Goal: Use online tool/utility: Utilize a website feature to perform a specific function

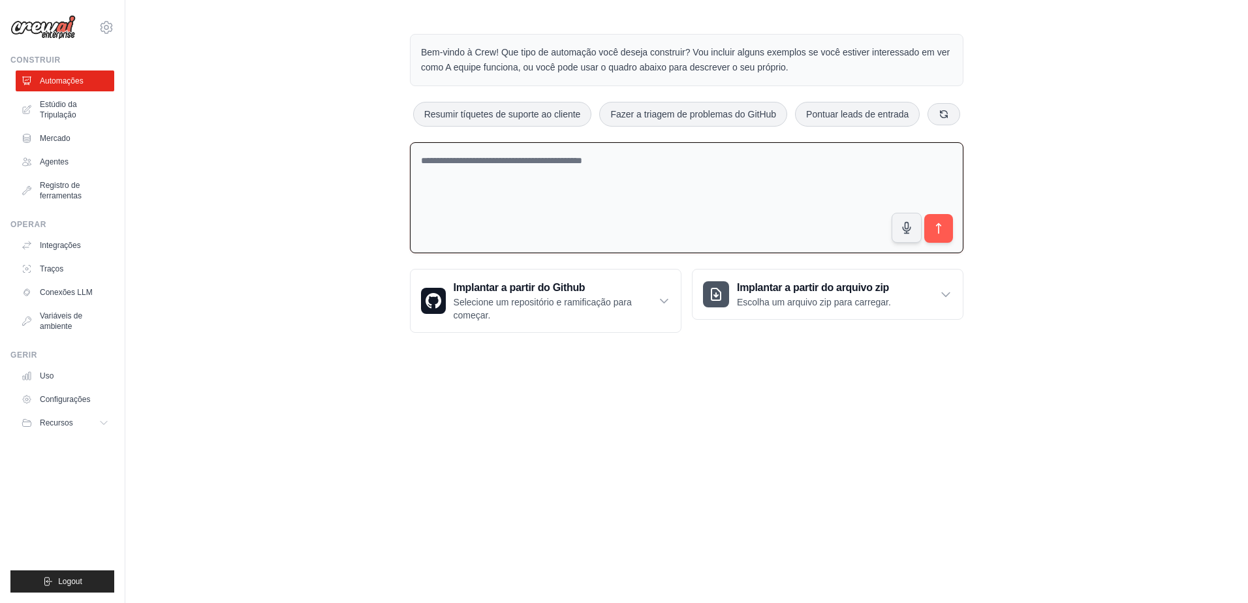
click at [421, 157] on textarea at bounding box center [687, 198] width 554 height 112
paste textarea "**********"
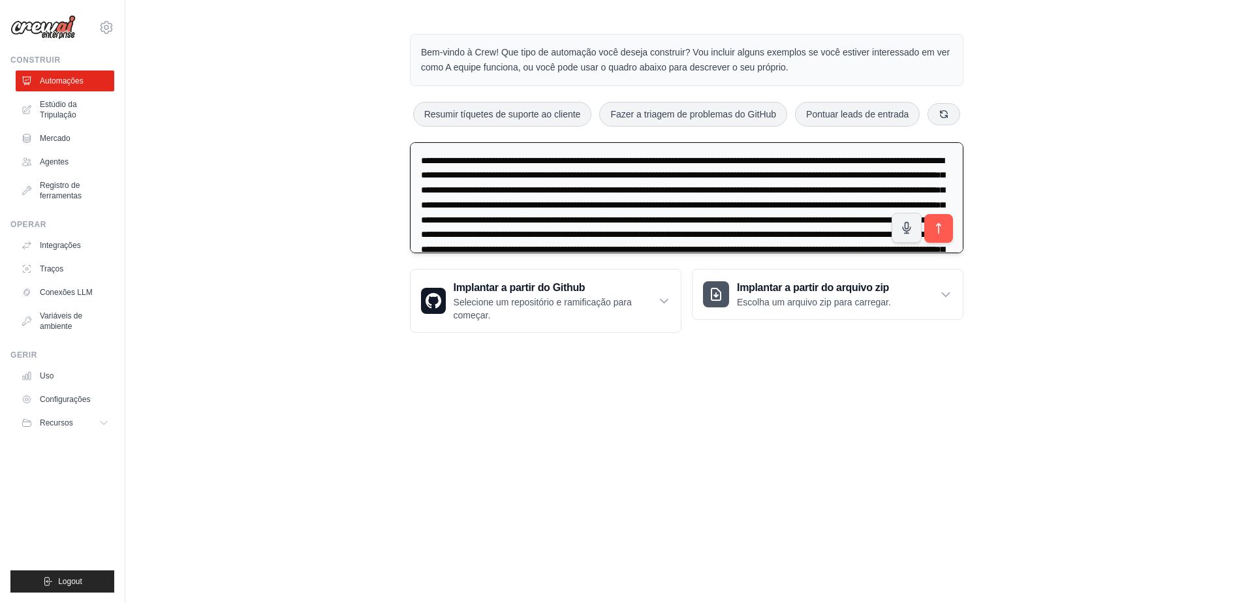
scroll to position [210, 0]
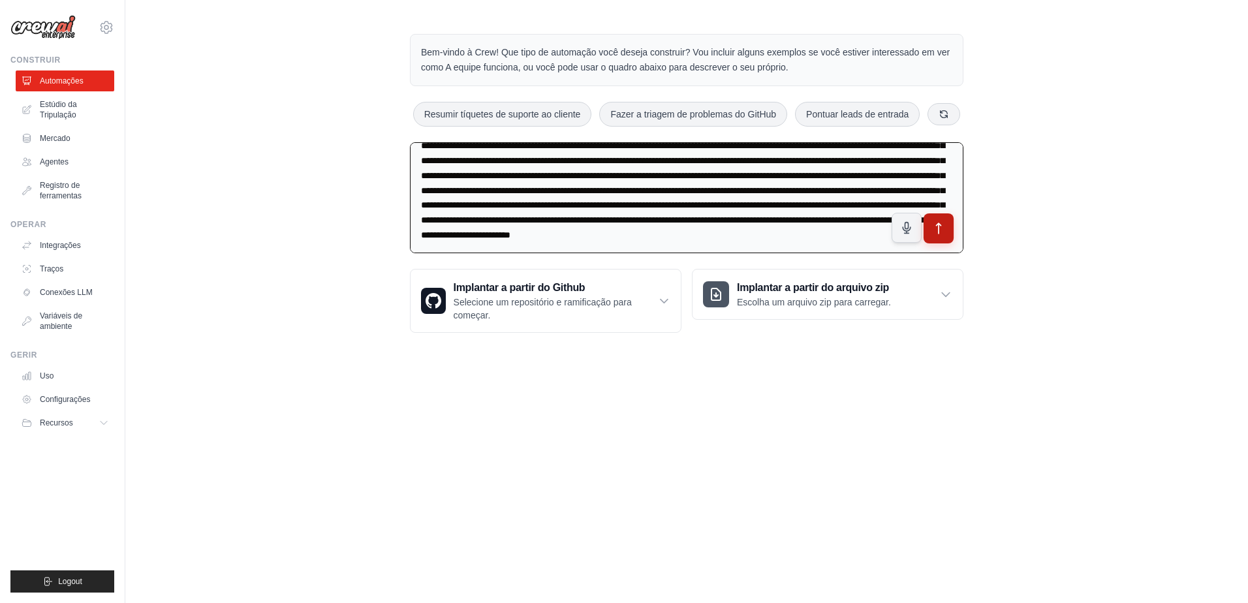
type textarea "**********"
click at [944, 230] on icon "submit" at bounding box center [939, 229] width 14 height 14
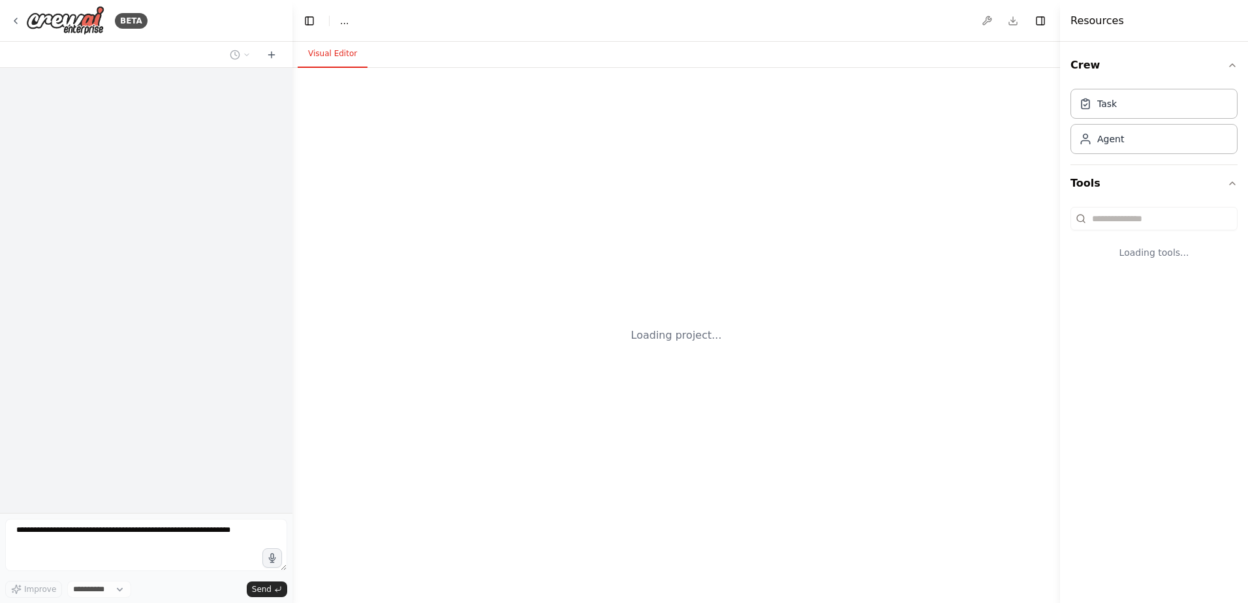
select select "****"
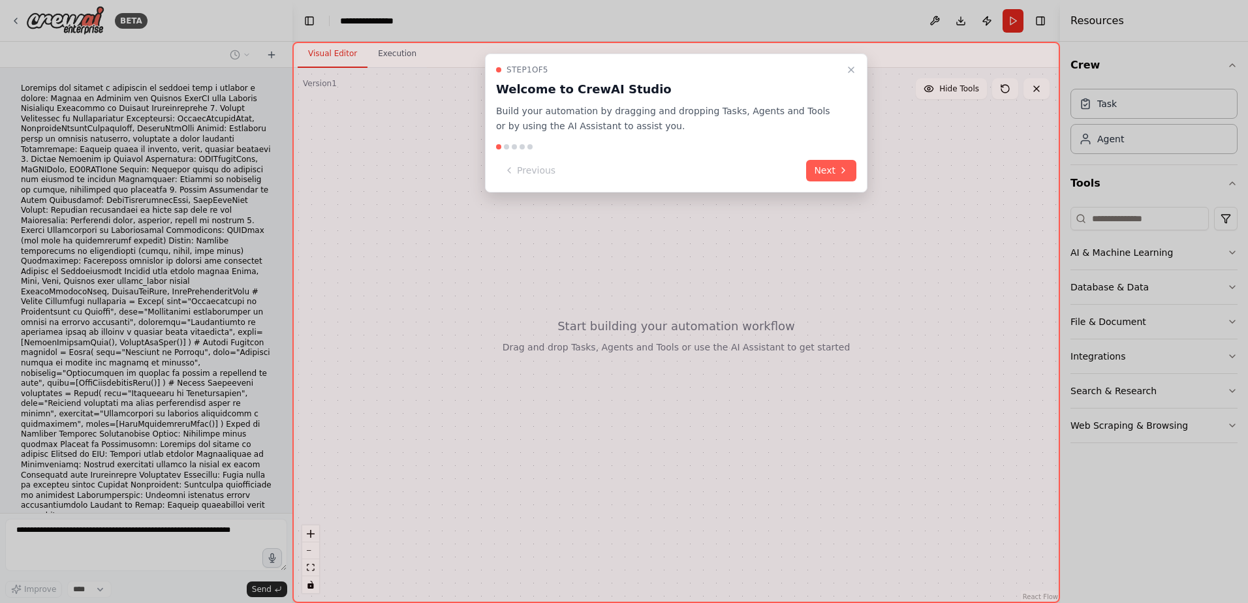
scroll to position [29, 0]
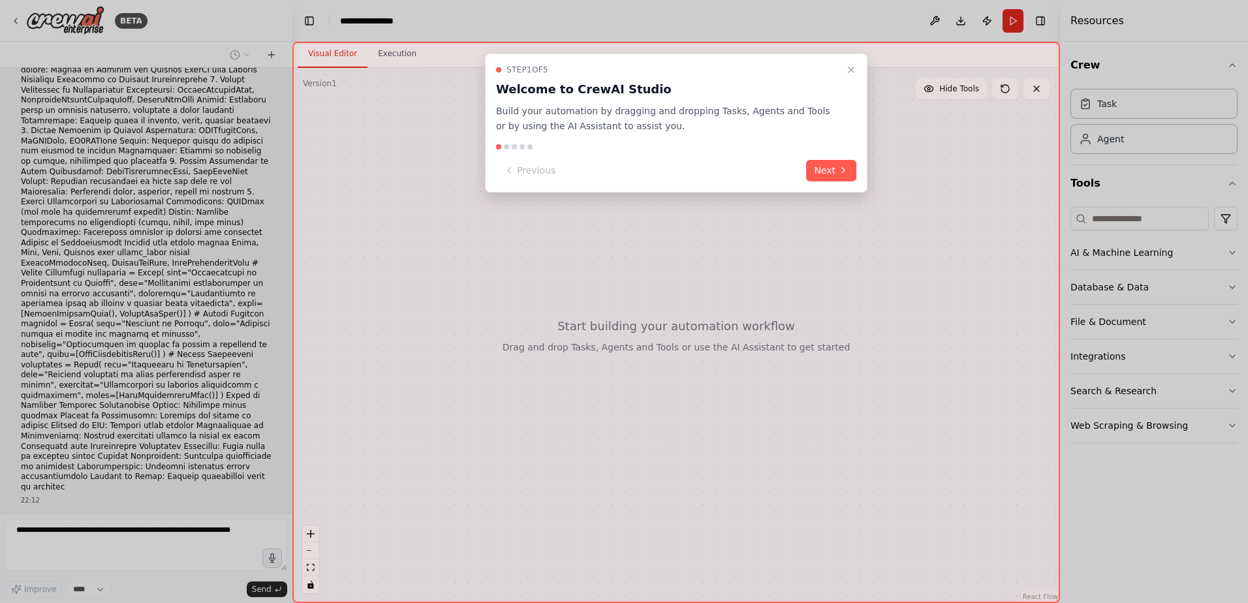
click at [851, 71] on icon "Close walkthrough" at bounding box center [851, 70] width 10 height 10
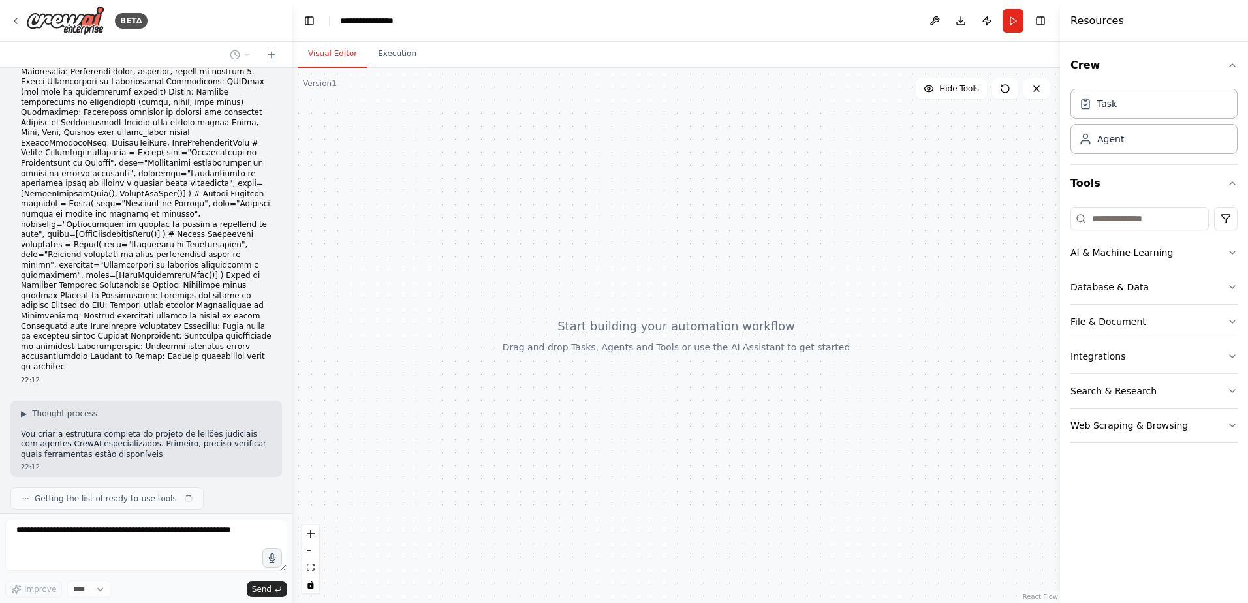
scroll to position [159, 0]
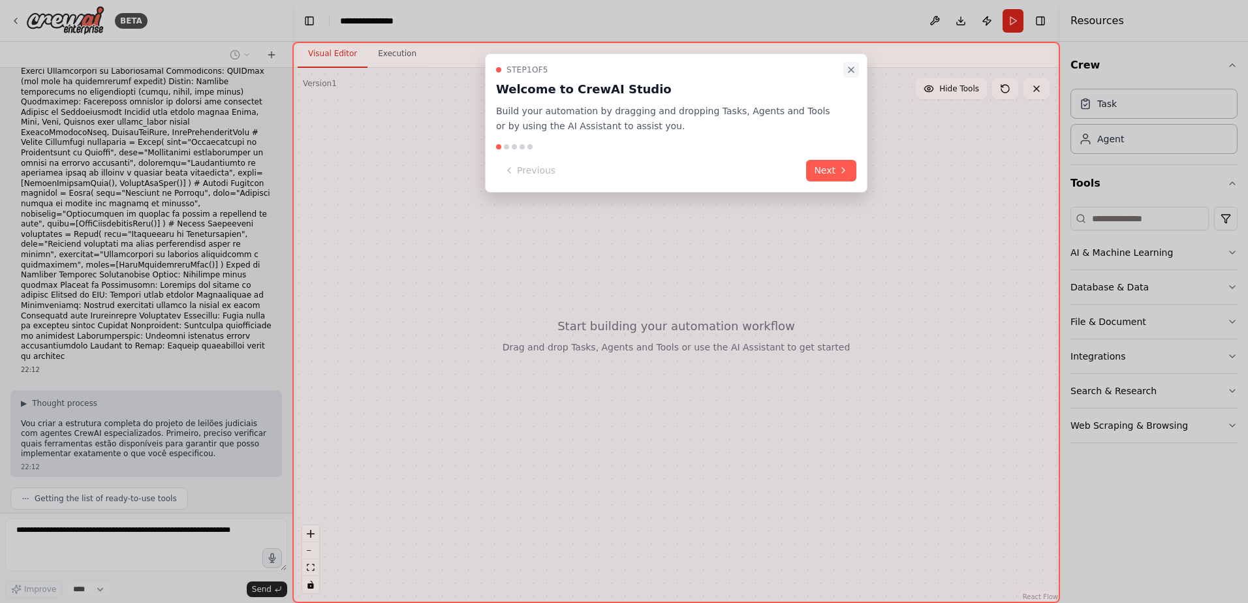
click at [851, 66] on icon "Close walkthrough" at bounding box center [851, 70] width 10 height 10
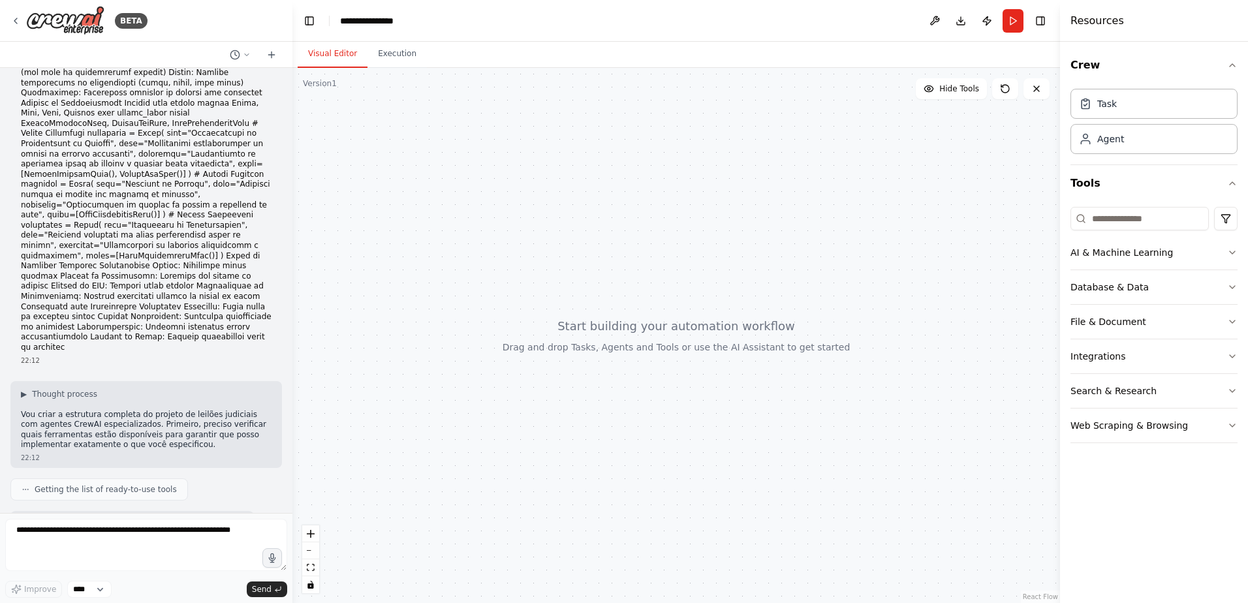
scroll to position [245, 0]
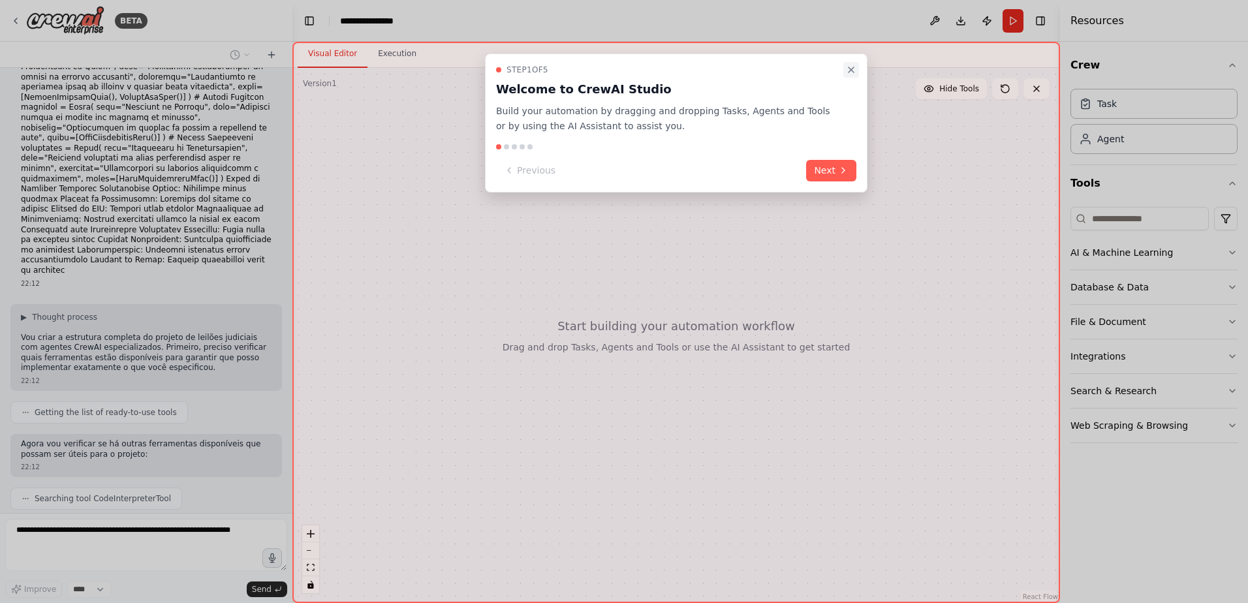
click at [851, 71] on icon "Close walkthrough" at bounding box center [851, 70] width 10 height 10
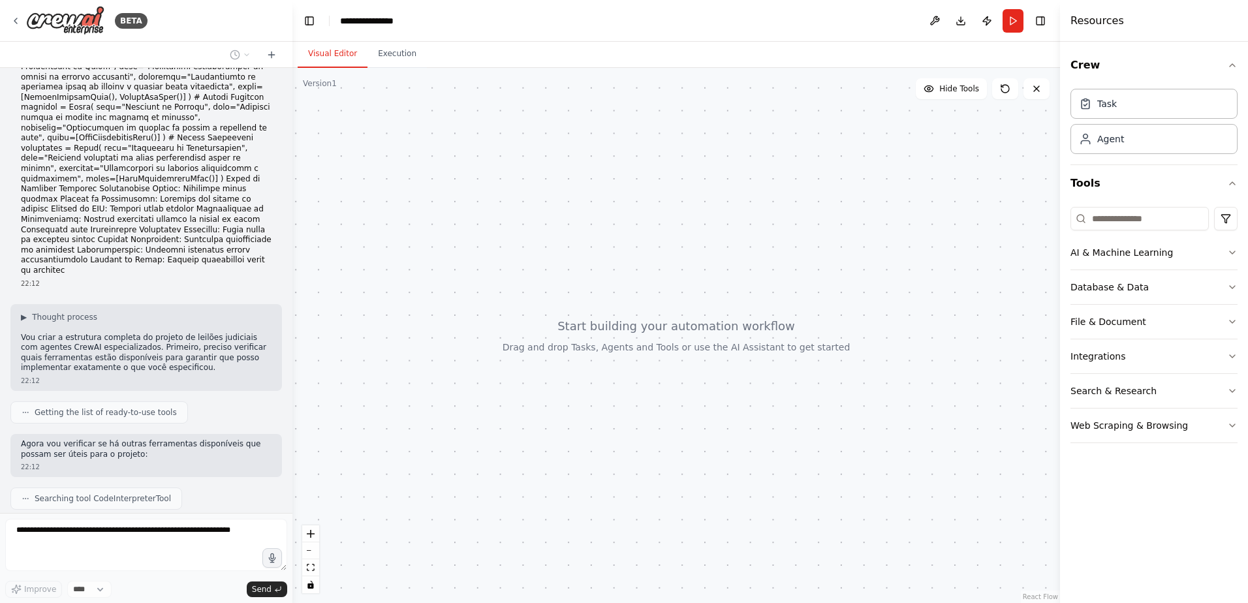
scroll to position [278, 0]
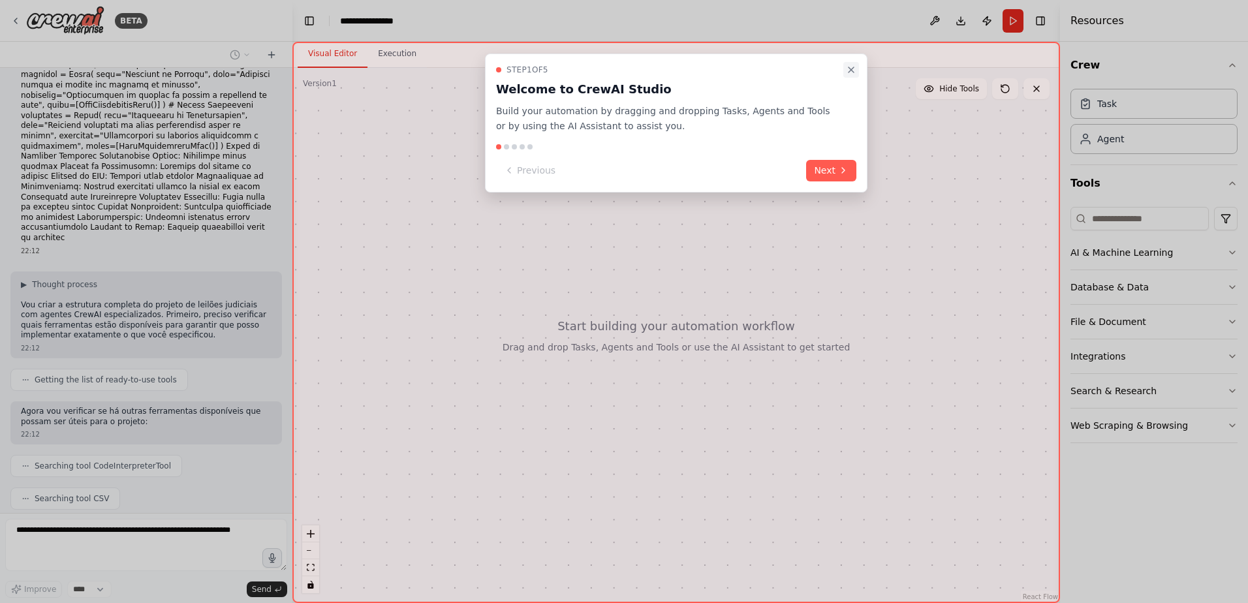
click at [850, 69] on icon "Close walkthrough" at bounding box center [851, 70] width 10 height 10
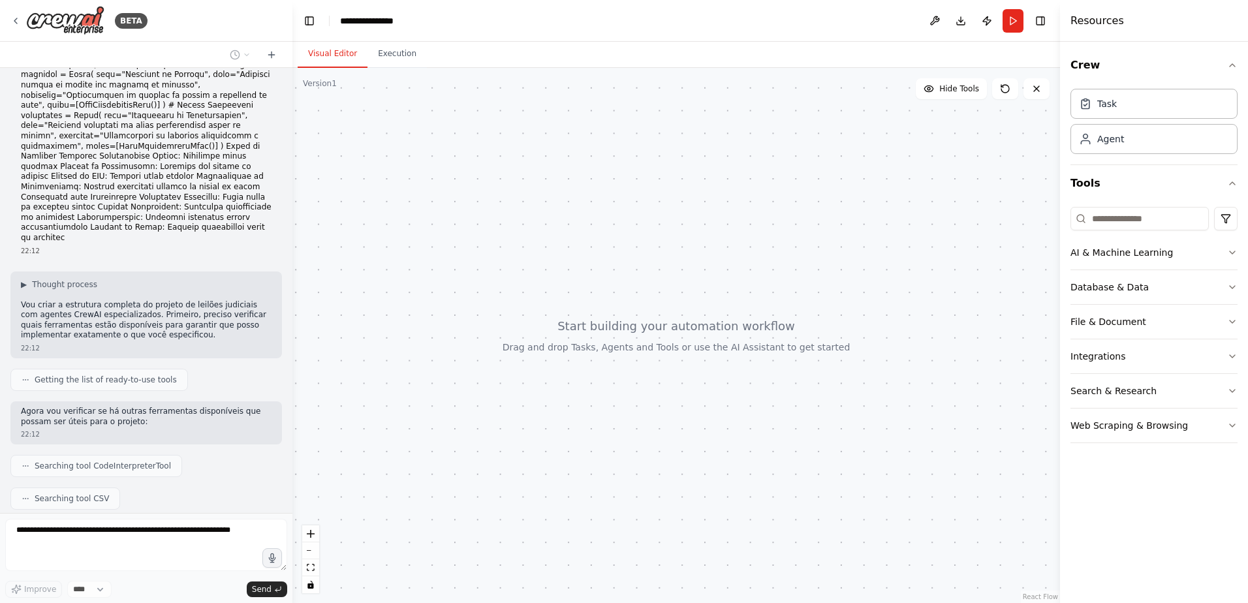
scroll to position [311, 0]
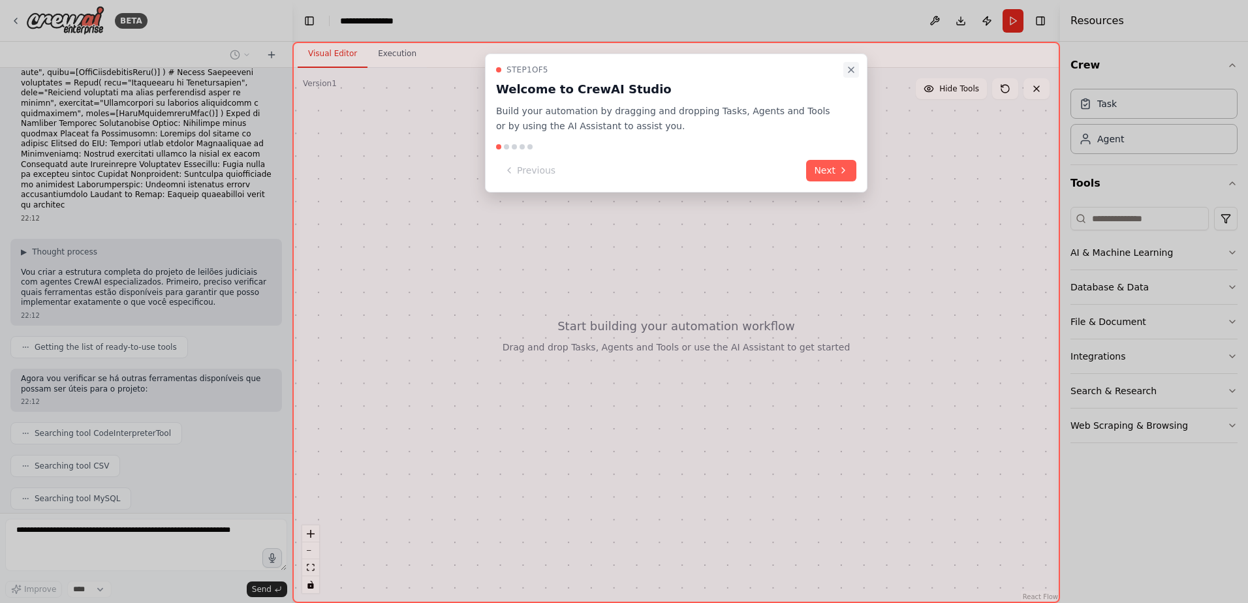
click at [847, 68] on icon "Close walkthrough" at bounding box center [851, 70] width 10 height 10
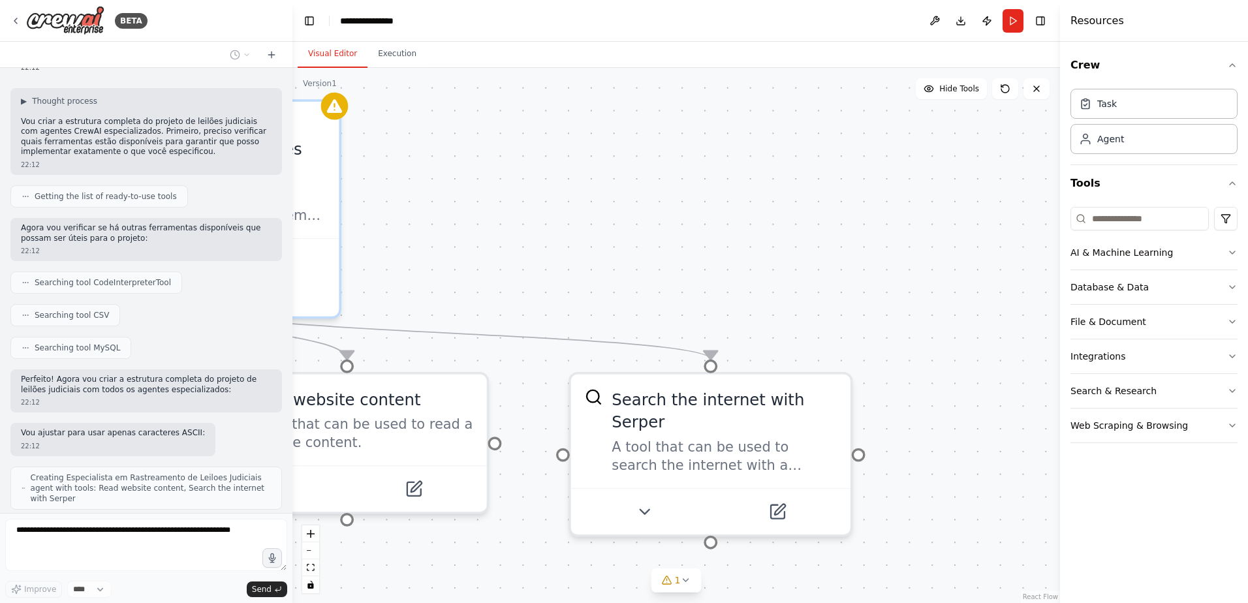
scroll to position [451, 0]
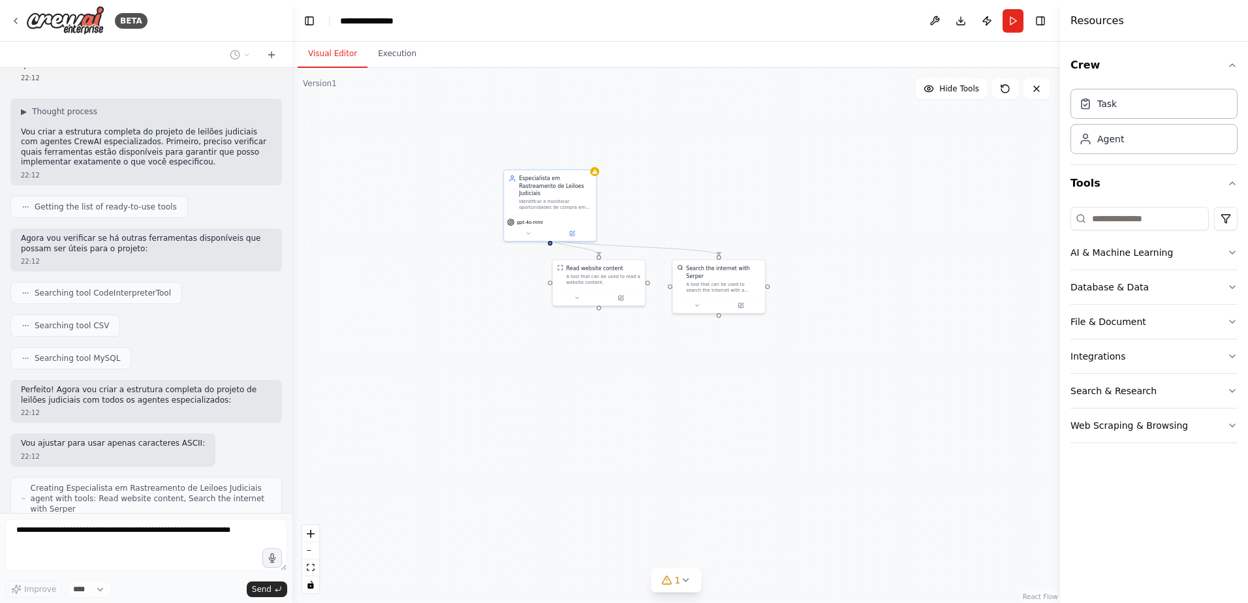
drag, startPoint x: 596, startPoint y: 174, endPoint x: 728, endPoint y: 182, distance: 132.1
click at [728, 182] on div ".deletable-edge-delete-btn { width: 20px; height: 20px; border: 0px solid #ffff…" at bounding box center [677, 335] width 768 height 535
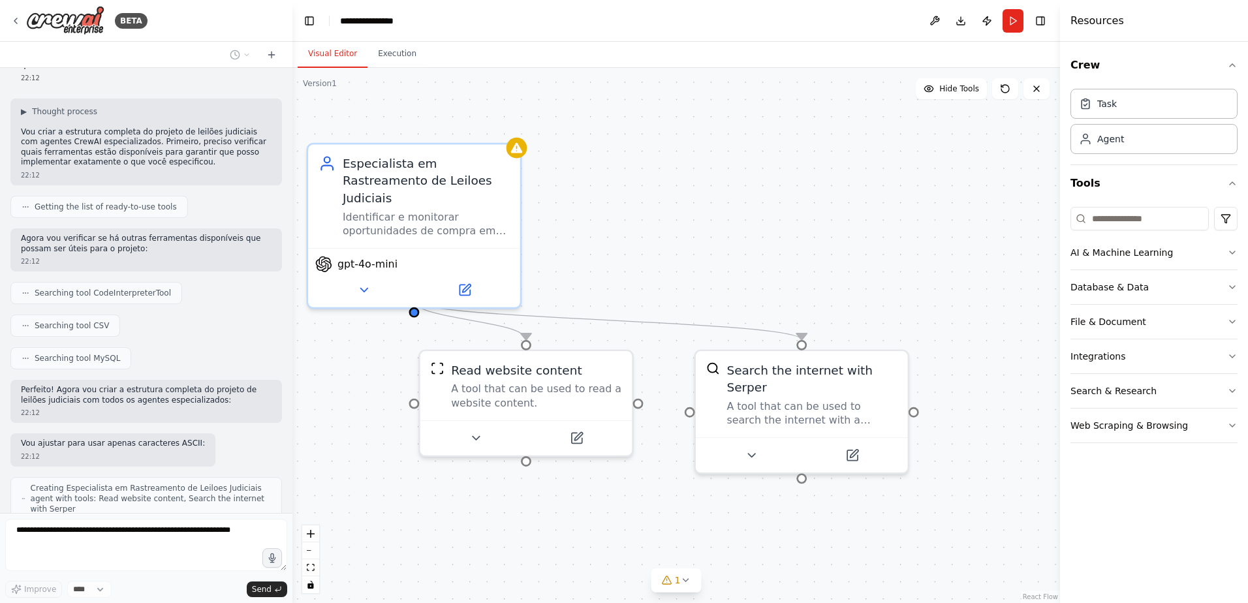
scroll to position [494, 0]
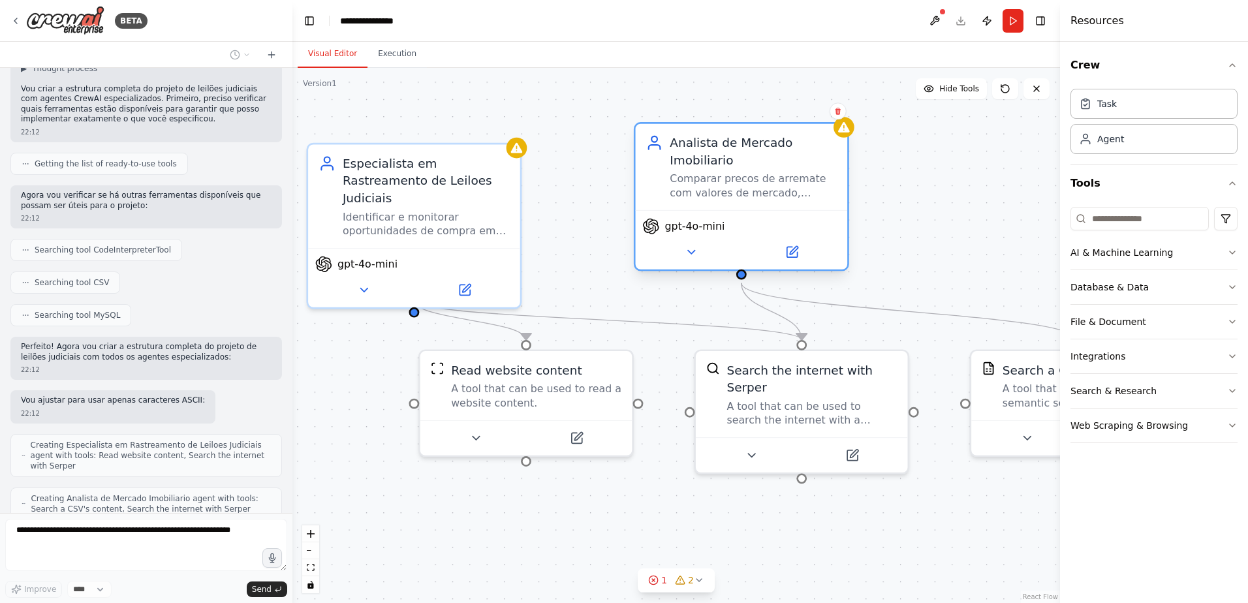
drag, startPoint x: 646, startPoint y: 210, endPoint x: 695, endPoint y: 188, distance: 53.2
click at [695, 188] on div "Comparar precos de arremate com valores de mercado, analisando historico de pre…" at bounding box center [753, 185] width 167 height 27
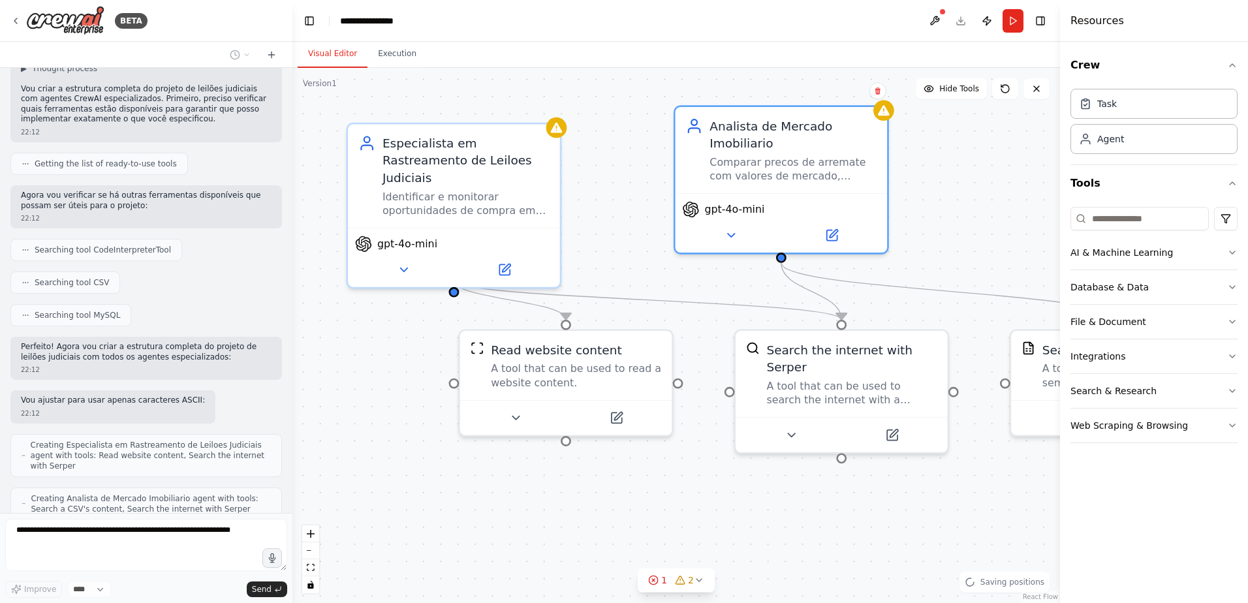
drag, startPoint x: 568, startPoint y: 168, endPoint x: 607, endPoint y: 148, distance: 44.1
click at [607, 148] on div ".deletable-edge-delete-btn { width: 20px; height: 20px; border: 0px solid #ffff…" at bounding box center [677, 335] width 768 height 535
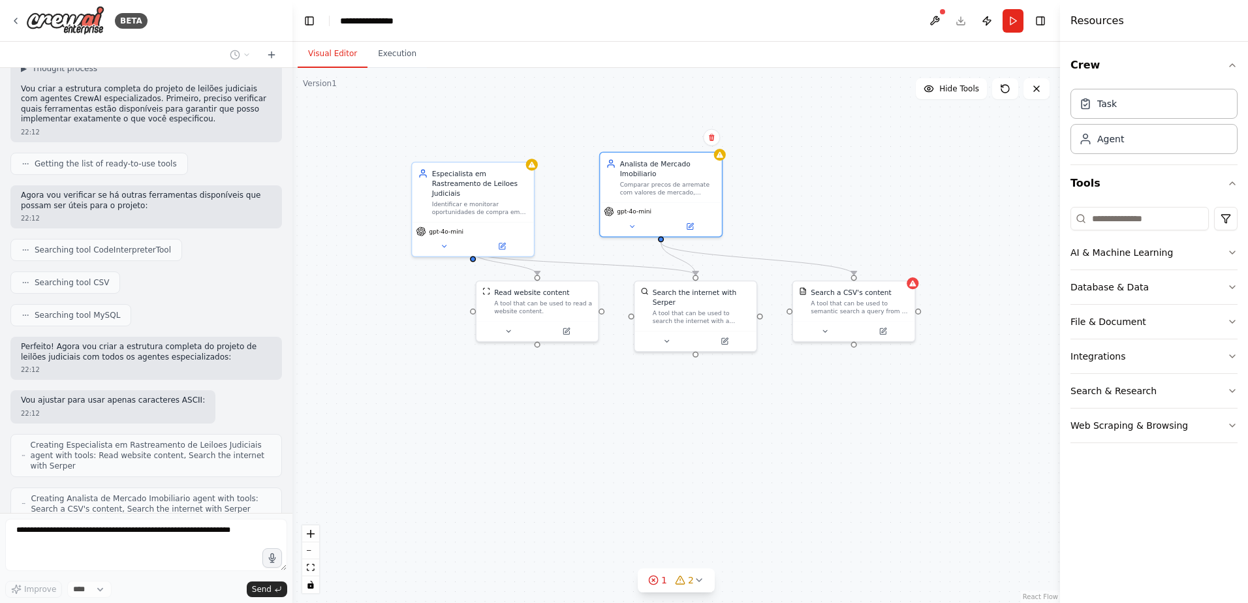
drag, startPoint x: 853, startPoint y: 155, endPoint x: 832, endPoint y: 161, distance: 21.9
click at [832, 161] on div ".deletable-edge-delete-btn { width: 20px; height: 20px; border: 0px solid #ffff…" at bounding box center [677, 335] width 768 height 535
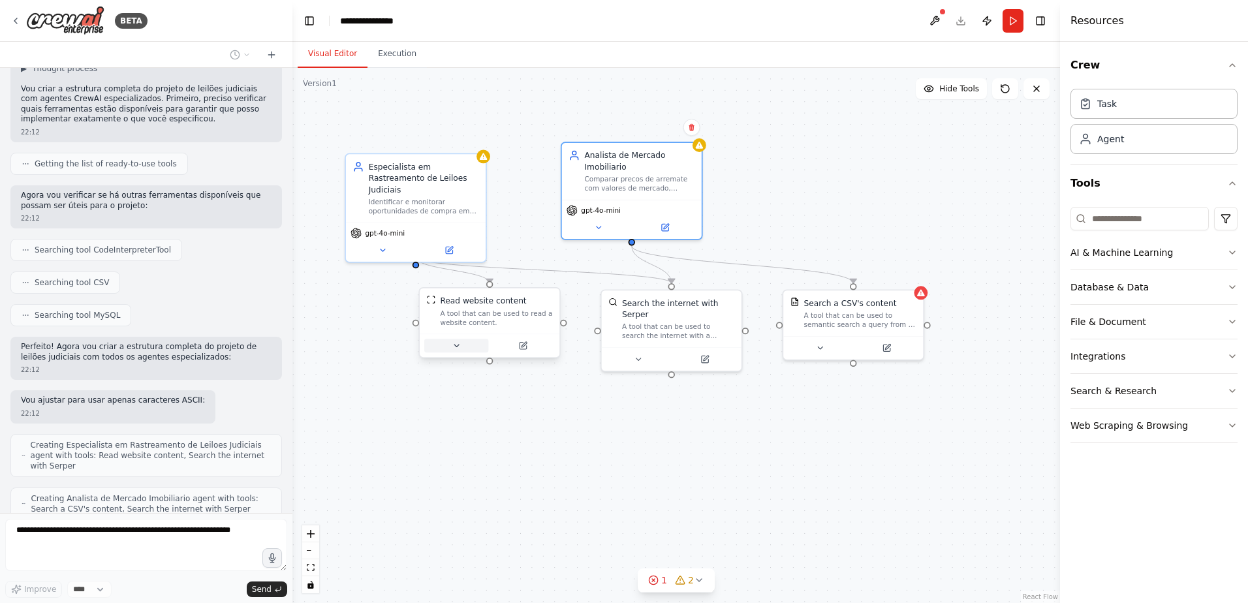
click at [456, 346] on icon at bounding box center [456, 346] width 5 height 2
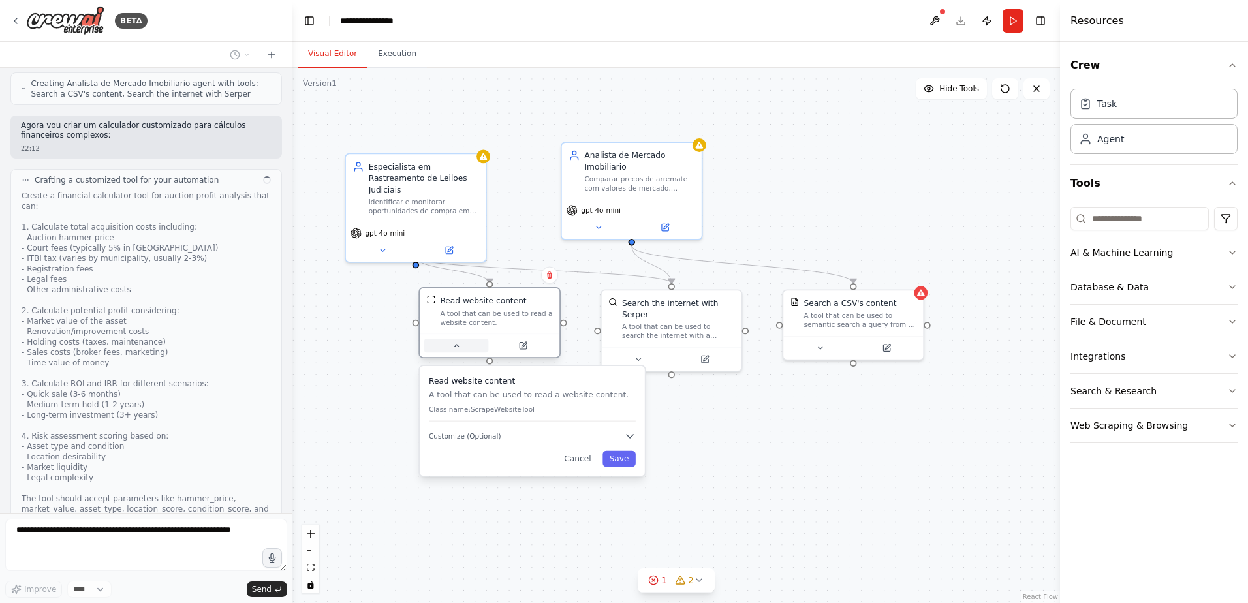
scroll to position [920, 0]
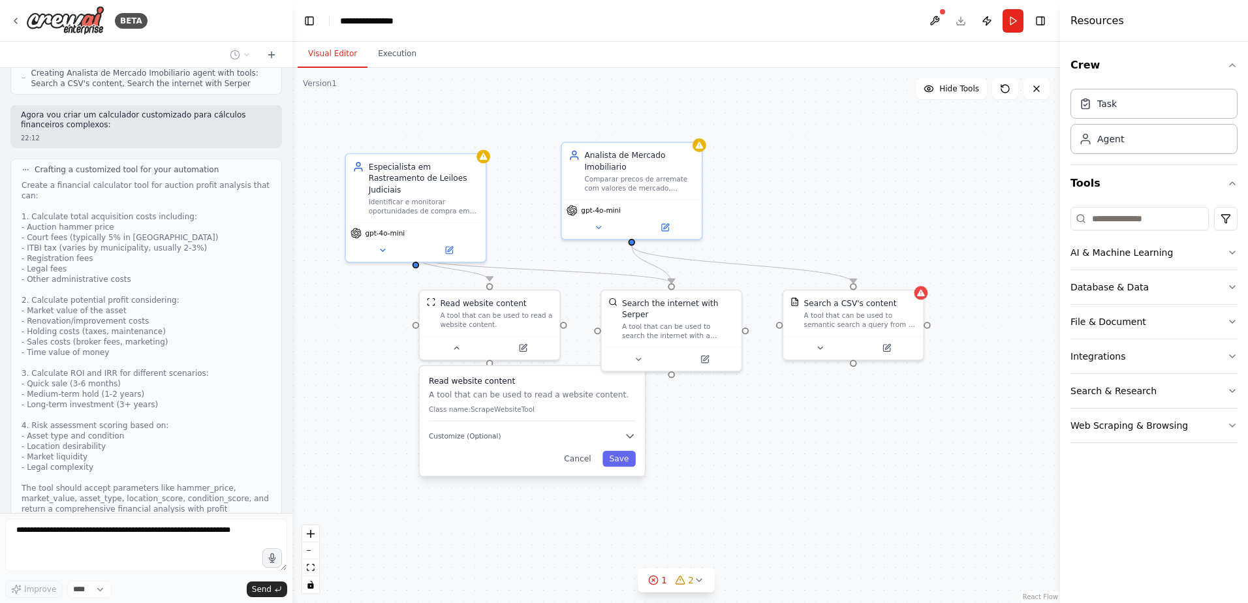
click at [373, 359] on div ".deletable-edge-delete-btn { width: 20px; height: 20px; border: 0px solid #ffff…" at bounding box center [677, 335] width 768 height 535
click at [815, 347] on icon at bounding box center [817, 345] width 9 height 9
click at [913, 160] on div ".deletable-edge-delete-btn { width: 20px; height: 20px; border: 0px solid #ffff…" at bounding box center [677, 335] width 768 height 535
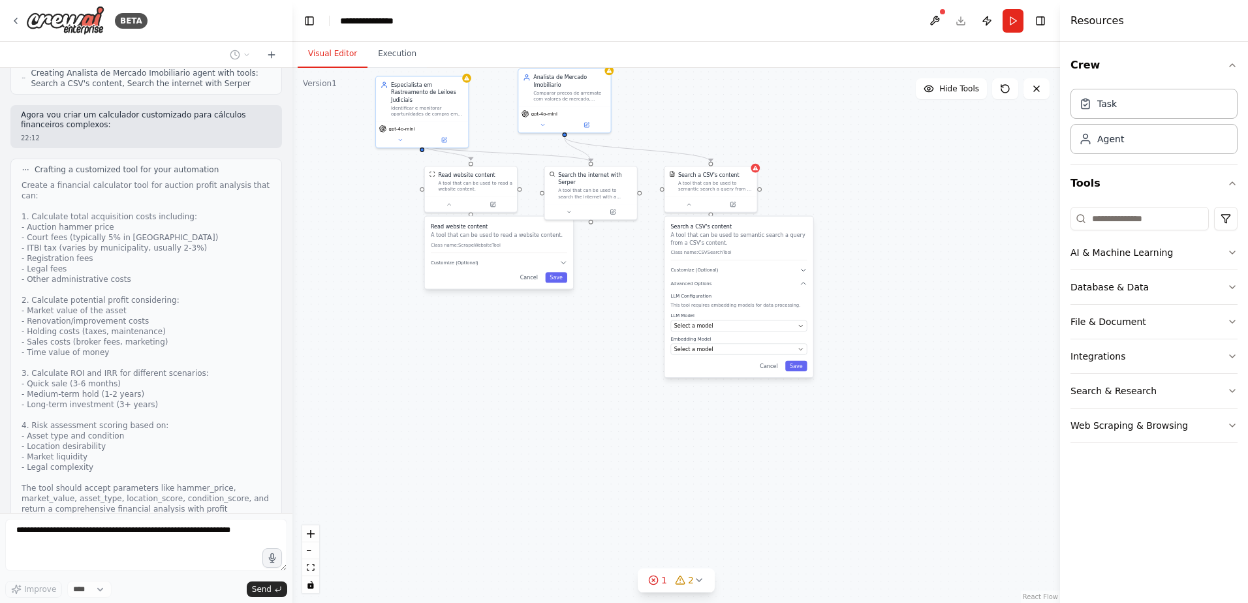
scroll to position [1005, 0]
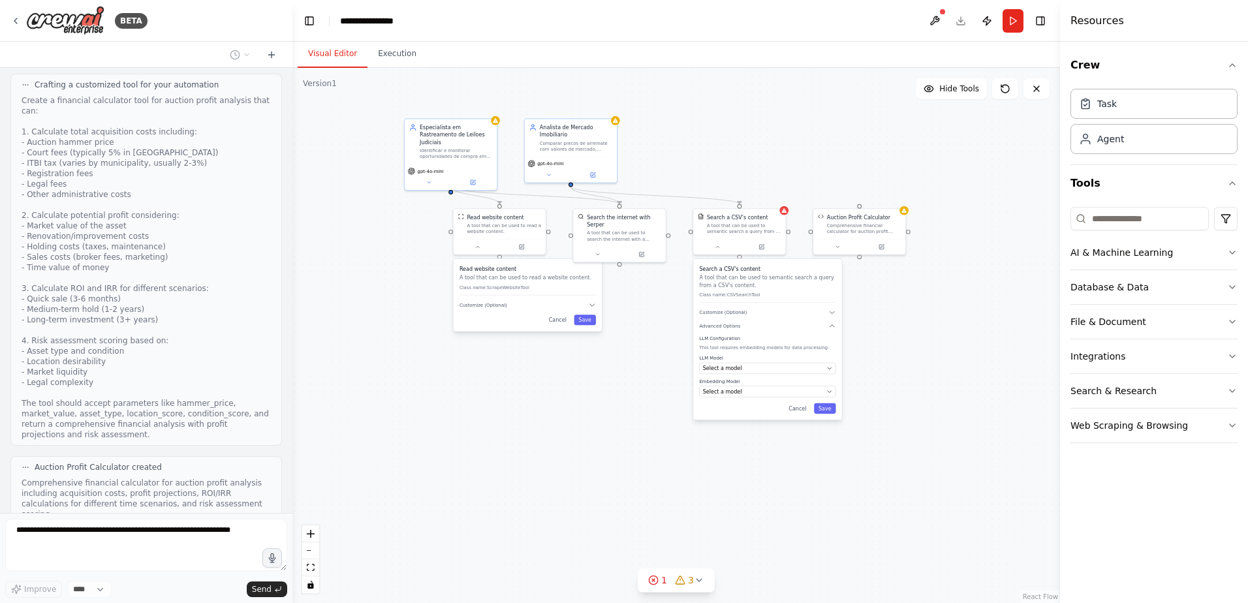
drag, startPoint x: 477, startPoint y: 387, endPoint x: 505, endPoint y: 430, distance: 51.2
click at [505, 430] on div ".deletable-edge-delete-btn { width: 20px; height: 20px; border: 0px solid #ffff…" at bounding box center [677, 335] width 768 height 535
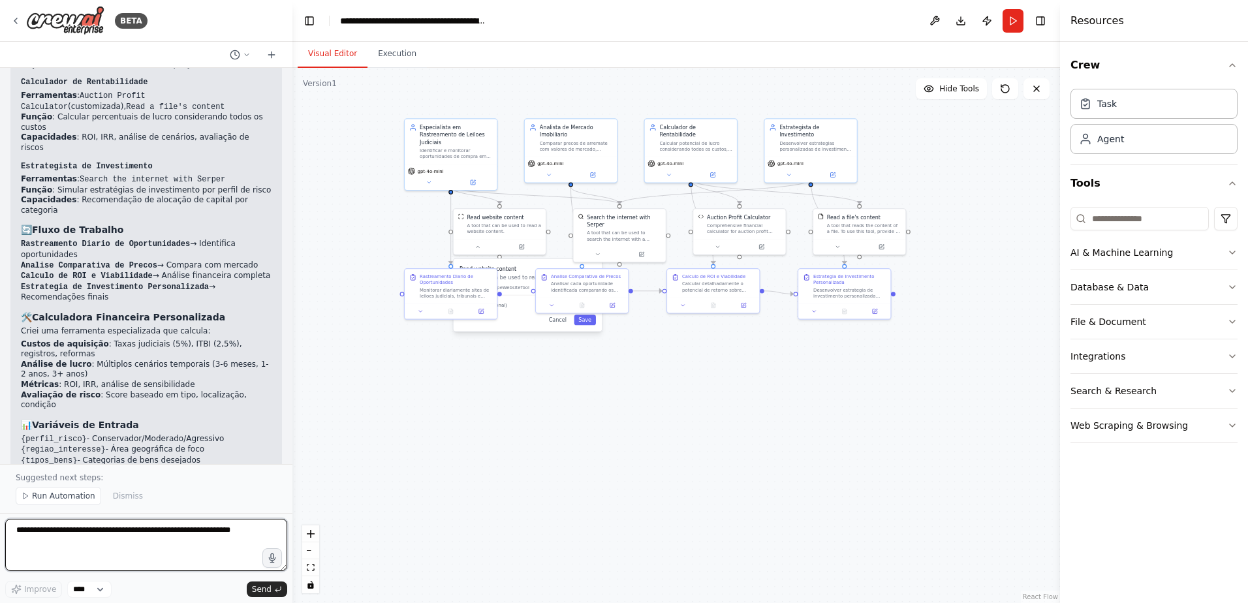
scroll to position [2302, 0]
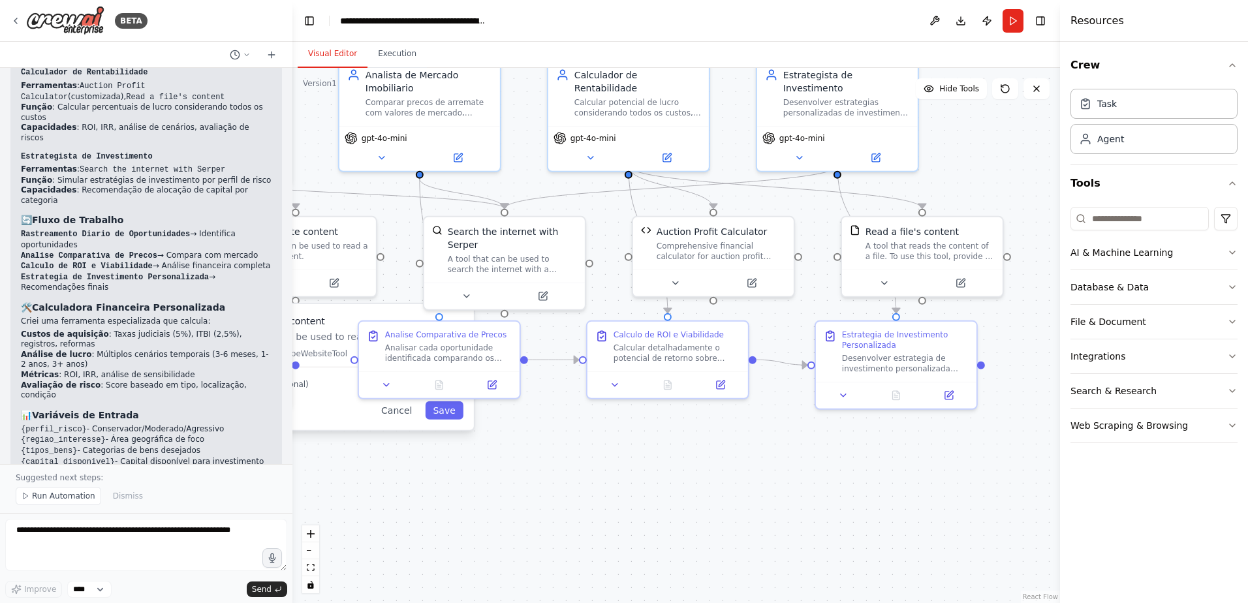
drag, startPoint x: 625, startPoint y: 435, endPoint x: 670, endPoint y: 451, distance: 46.9
click at [670, 451] on div ".deletable-edge-delete-btn { width: 20px; height: 20px; border: 0px solid #ffff…" at bounding box center [677, 335] width 768 height 535
click at [1013, 20] on button "Run" at bounding box center [1013, 21] width 21 height 24
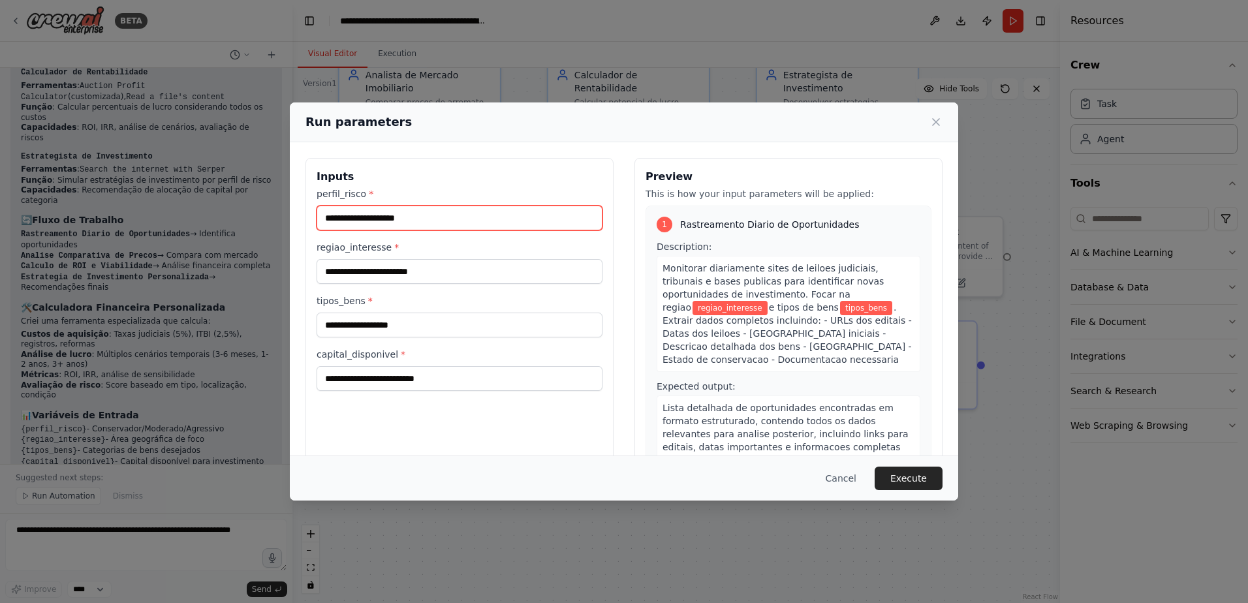
click at [400, 217] on input "perfil_risco *" at bounding box center [460, 218] width 286 height 25
type input "********"
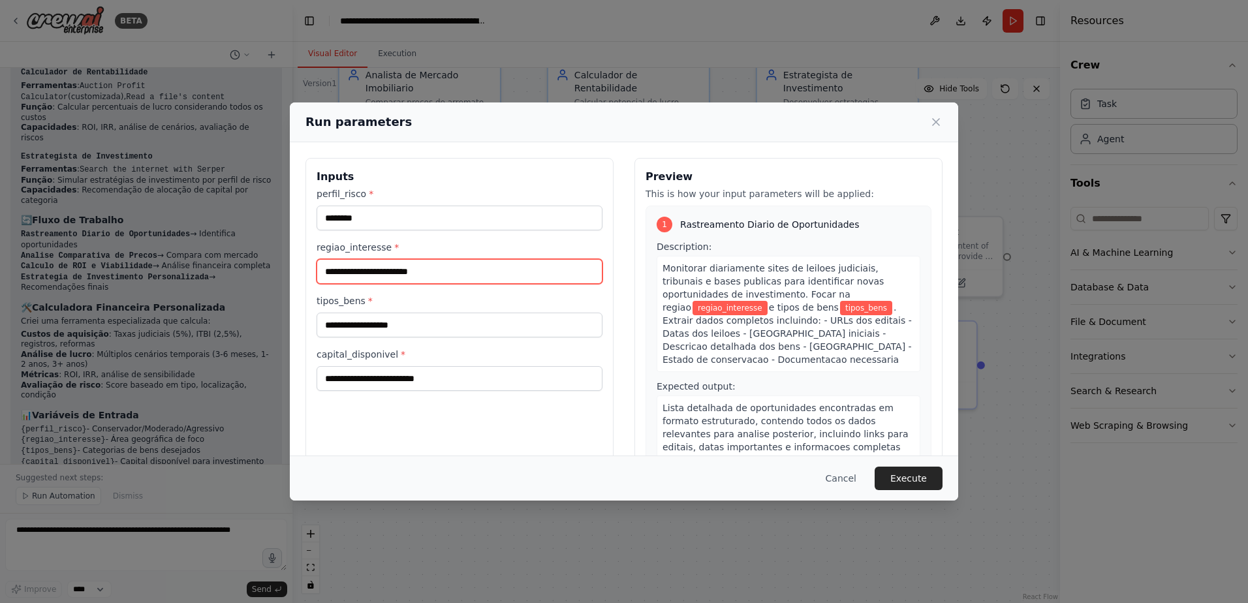
drag, startPoint x: 430, startPoint y: 275, endPoint x: 326, endPoint y: 277, distance: 103.2
click at [326, 277] on input "regiao_interesse *" at bounding box center [460, 271] width 286 height 25
type input "*"
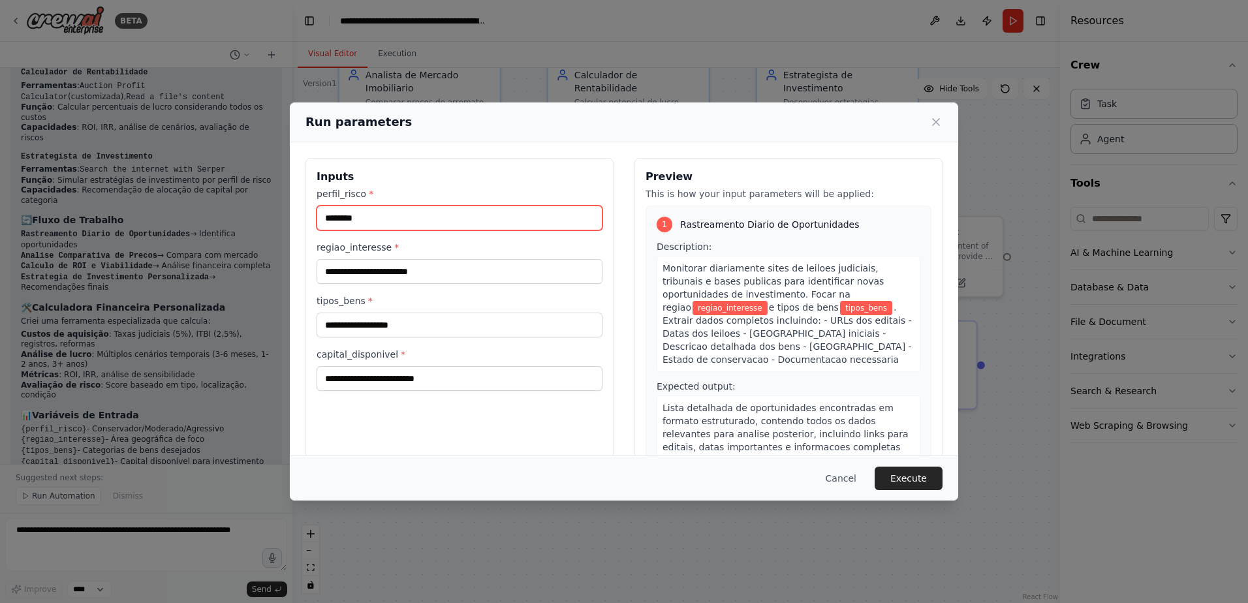
click at [374, 210] on input "********" at bounding box center [460, 218] width 286 height 25
type input "*"
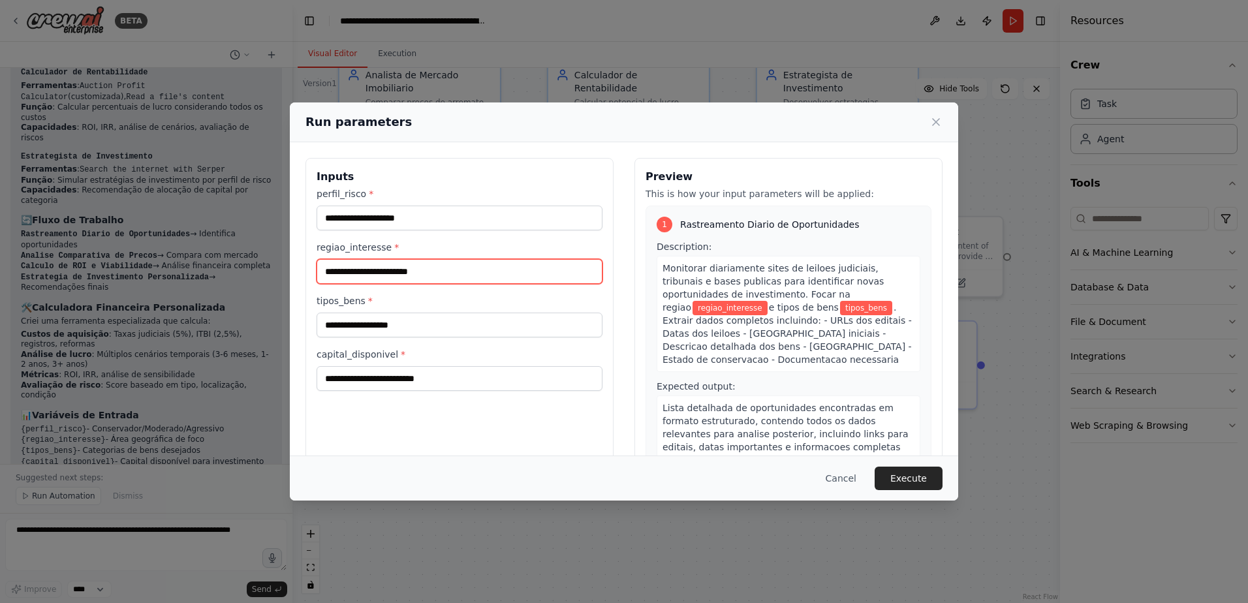
click at [372, 274] on input "regiao_interesse *" at bounding box center [460, 271] width 286 height 25
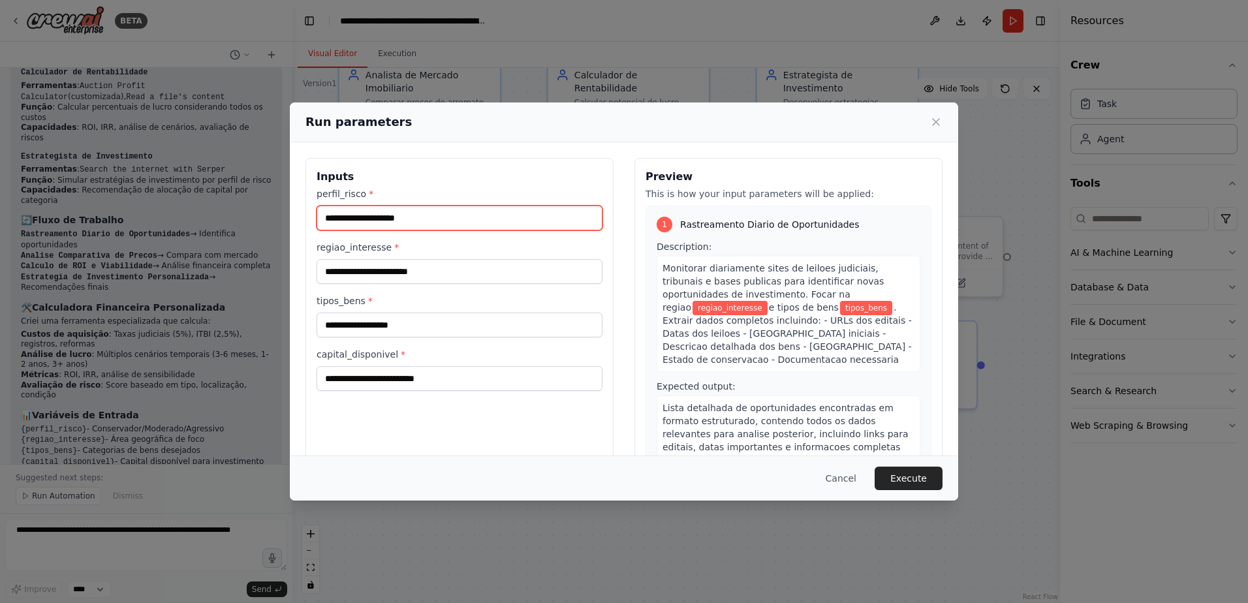
click at [328, 217] on input "perfil_risco *" at bounding box center [460, 218] width 286 height 25
type input "********"
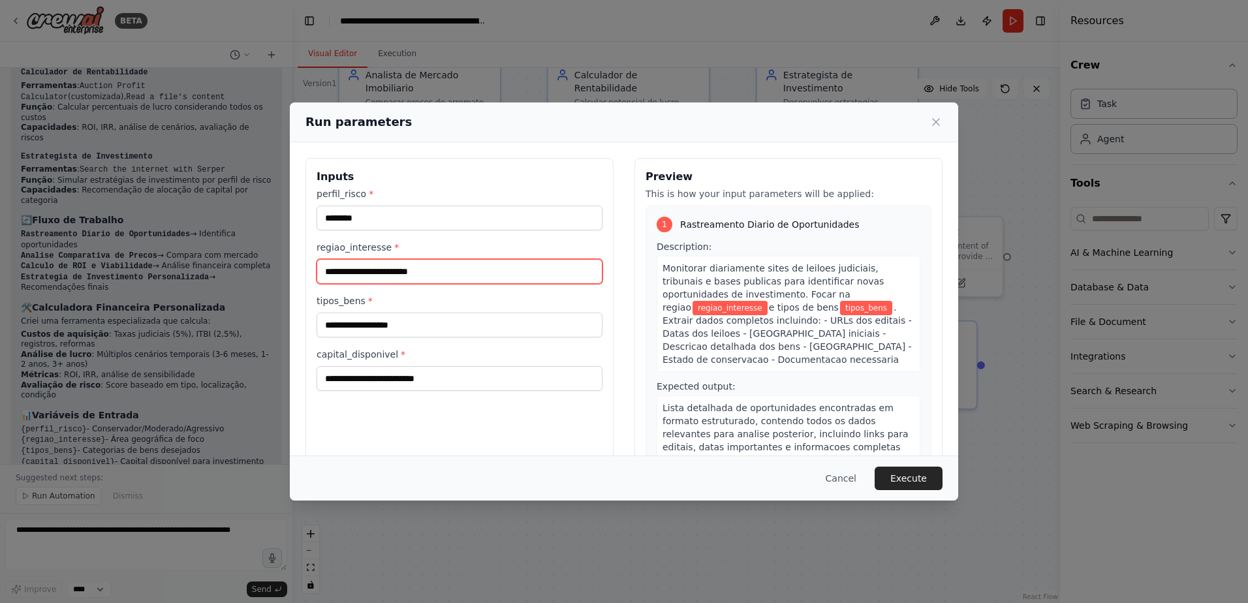
click at [325, 272] on input "regiao_interesse *" at bounding box center [460, 271] width 286 height 25
click at [327, 274] on input "**********" at bounding box center [460, 271] width 286 height 25
click at [378, 270] on input "**********" at bounding box center [460, 271] width 286 height 25
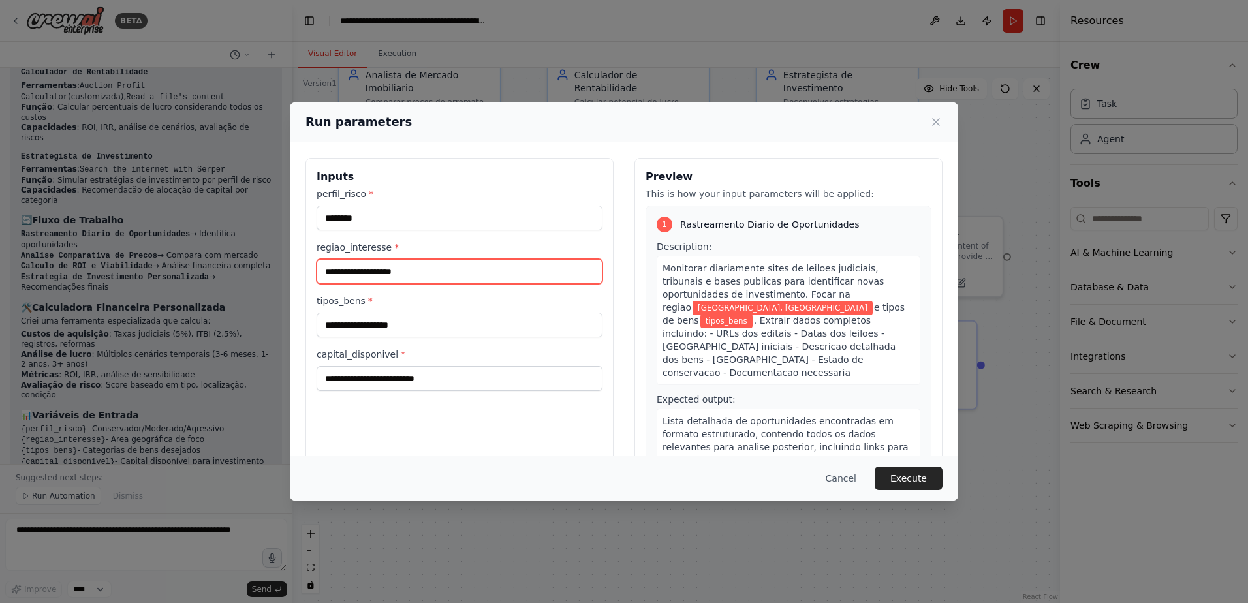
type input "**********"
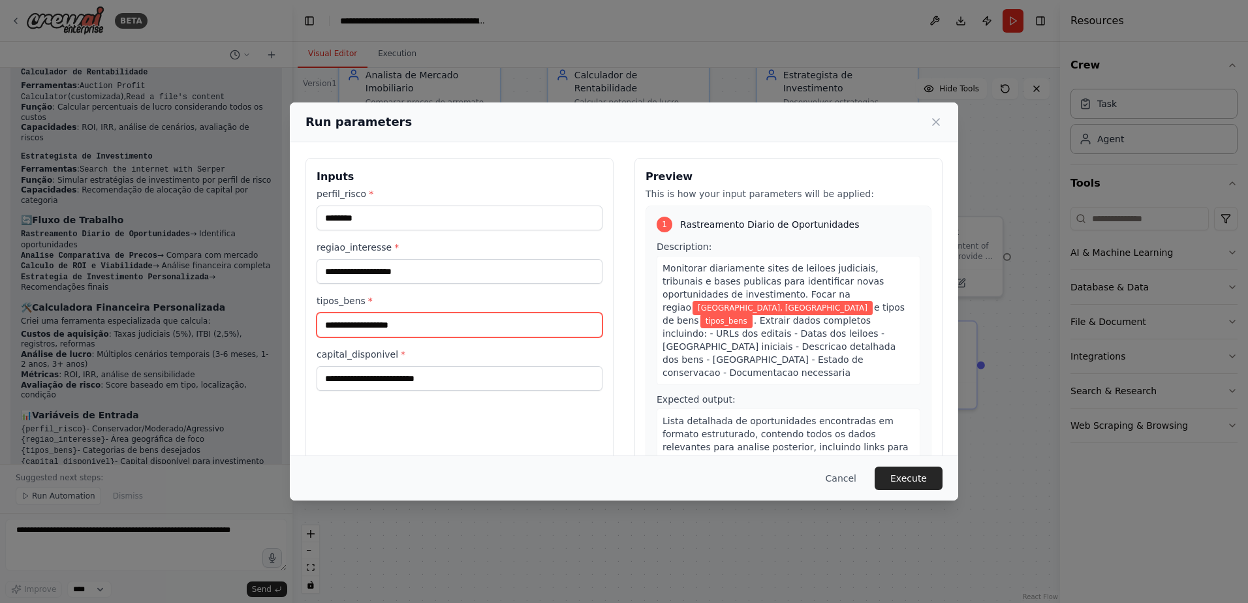
click at [325, 321] on input "tipos_bens *" at bounding box center [460, 325] width 286 height 25
type input "*"
type input "******"
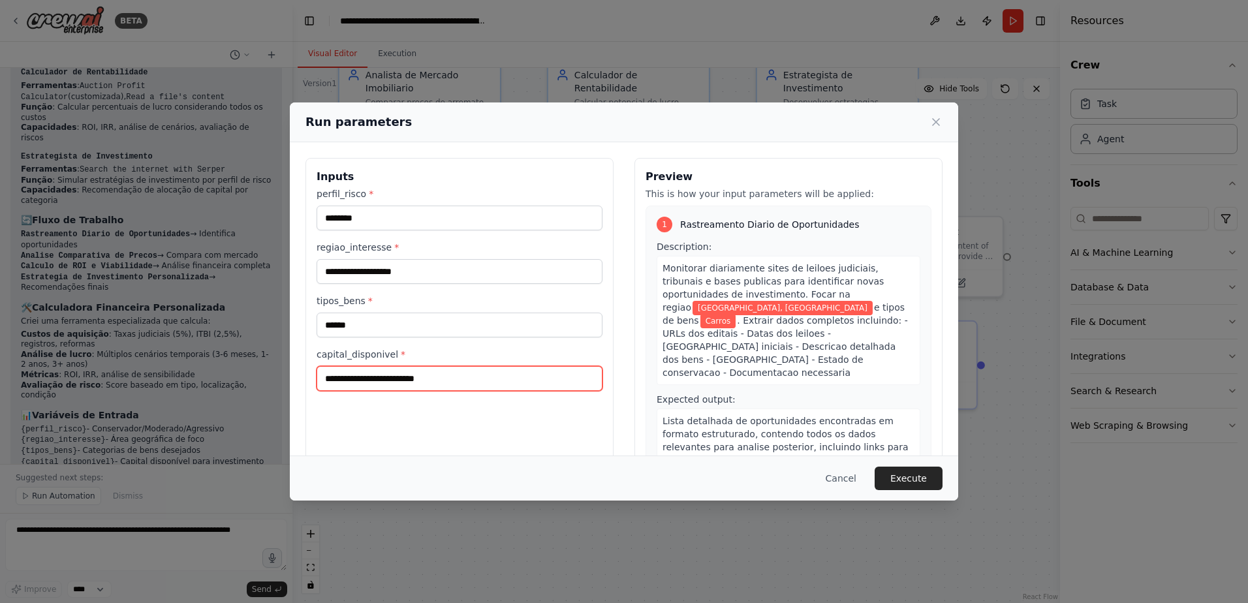
click at [326, 378] on input "capital_disponivel *" at bounding box center [460, 378] width 286 height 25
type input "*********"
click at [910, 473] on button "Execute" at bounding box center [909, 479] width 68 height 24
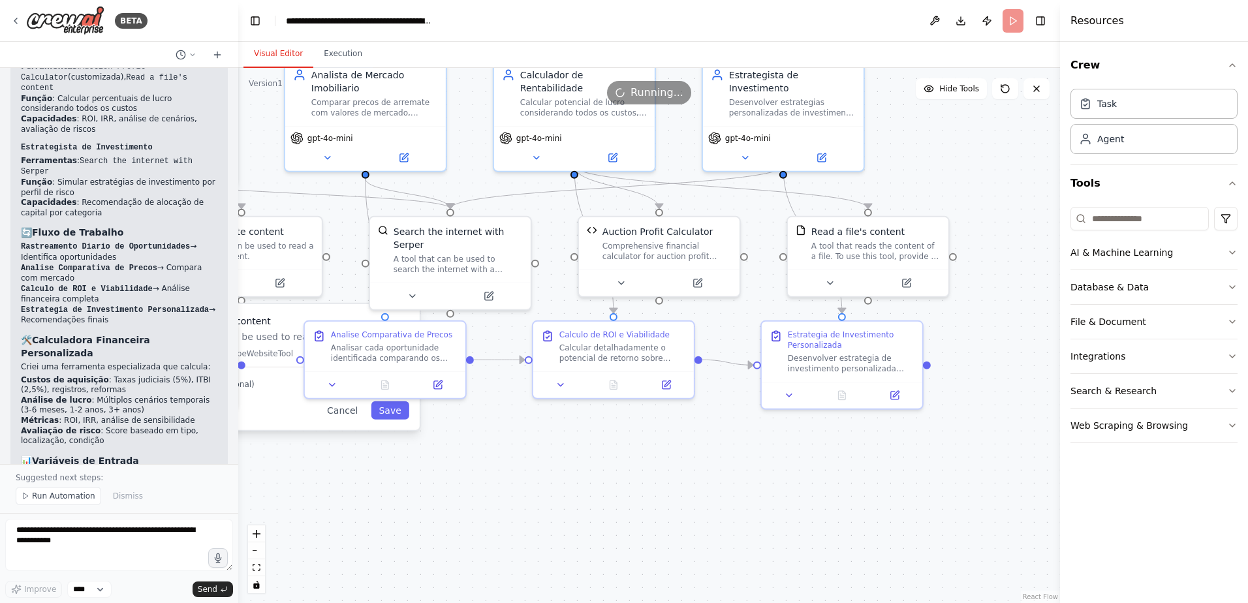
scroll to position [2630, 0]
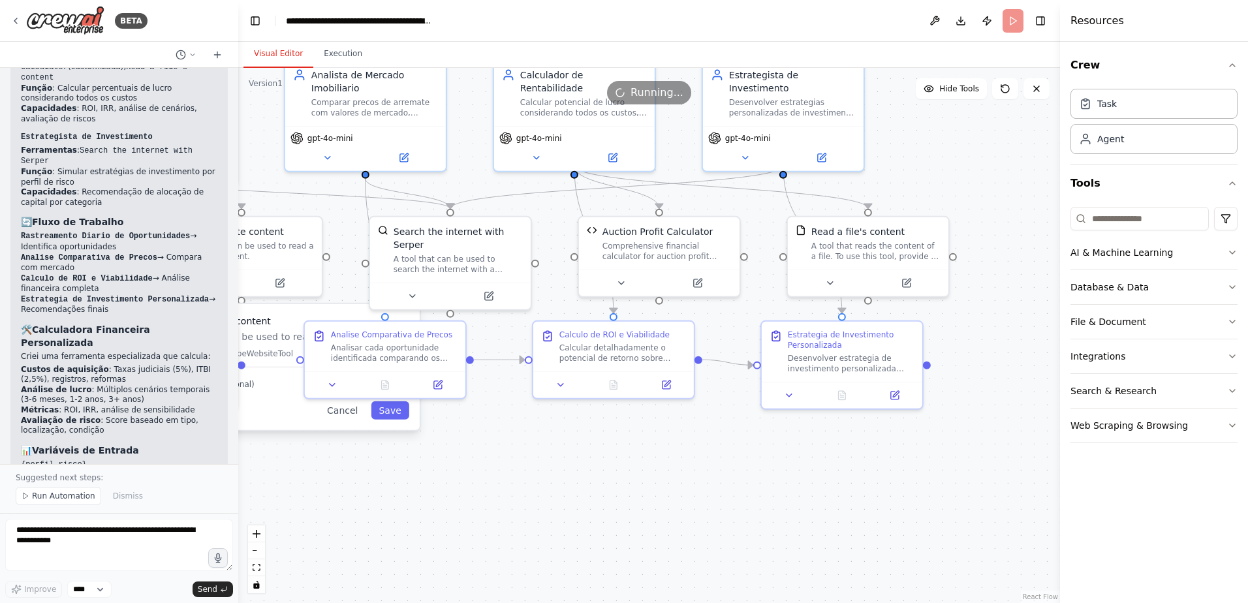
drag, startPoint x: 291, startPoint y: 135, endPoint x: 238, endPoint y: 138, distance: 53.6
click at [238, 138] on div "BETA 22:12 ▶ Thought process Vou criar a estrutura completa do projeto de leilõ…" at bounding box center [624, 301] width 1248 height 603
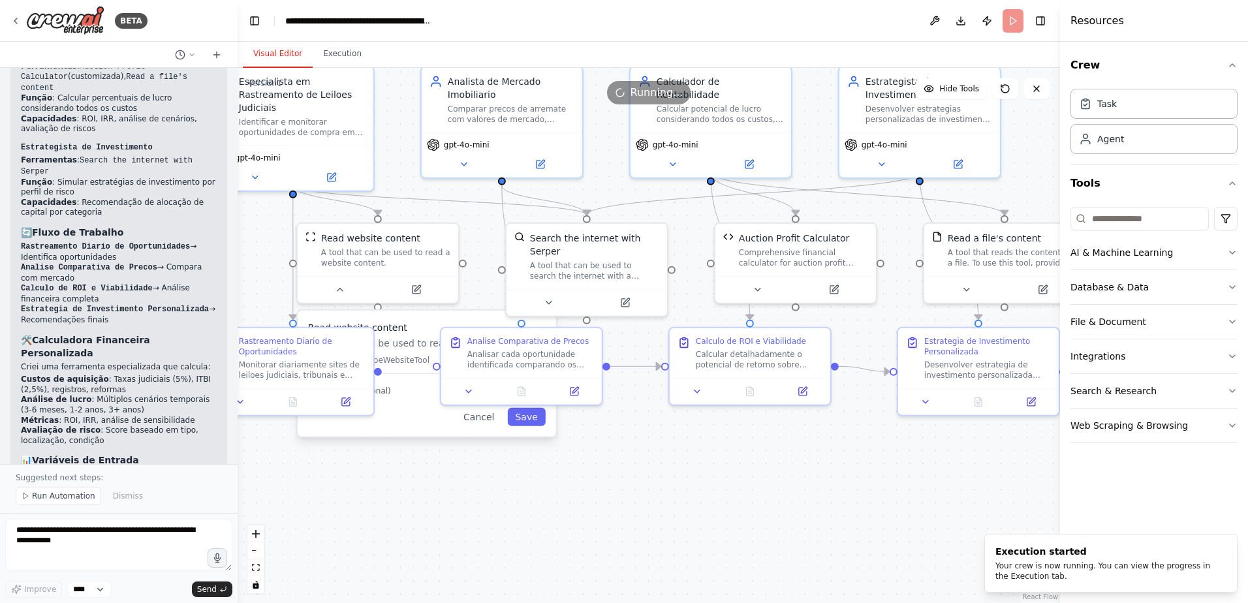
drag, startPoint x: 271, startPoint y: 157, endPoint x: 414, endPoint y: 162, distance: 143.1
click at [414, 162] on div ".deletable-edge-delete-btn { width: 20px; height: 20px; border: 0px solid #ffff…" at bounding box center [649, 335] width 823 height 535
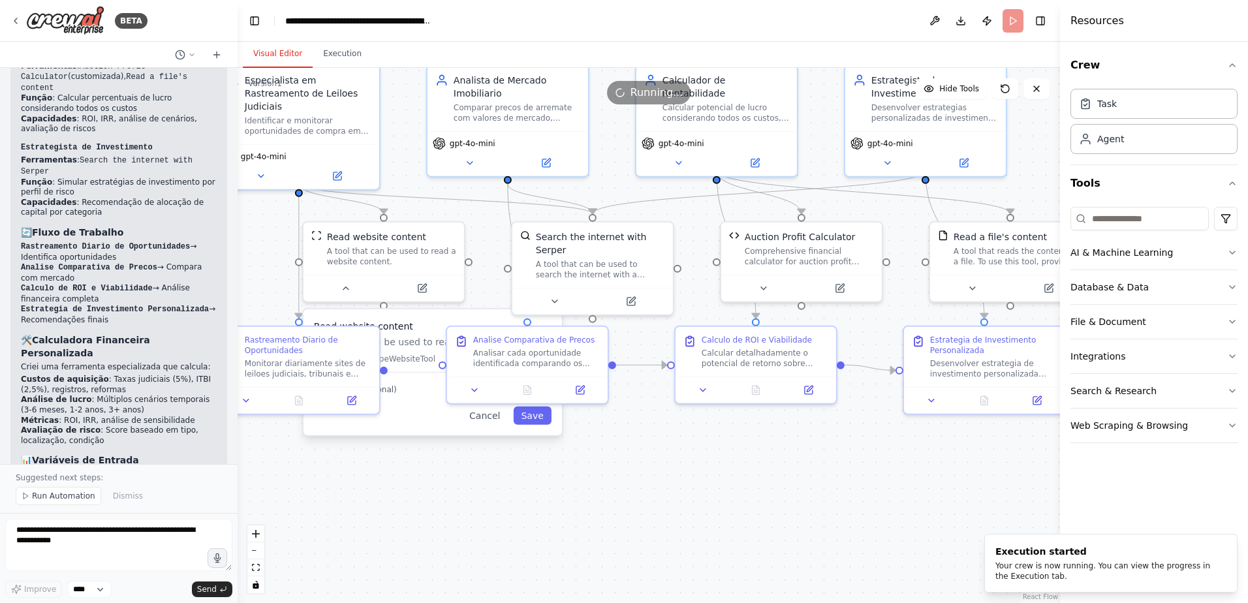
scroll to position [2712, 0]
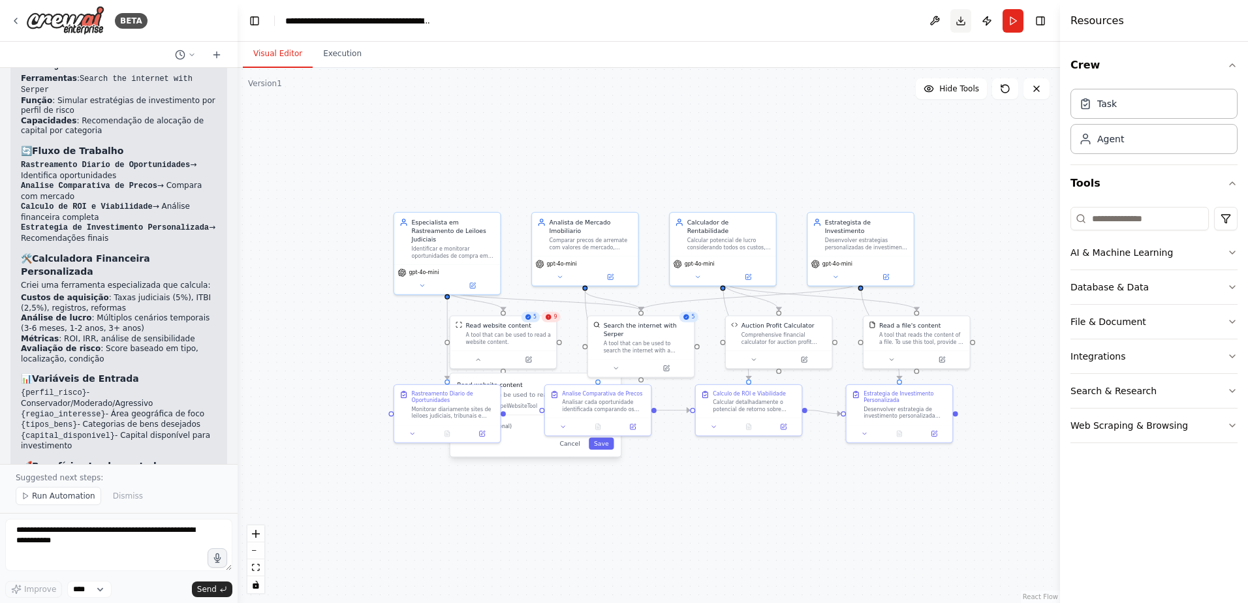
click at [960, 21] on button "Download" at bounding box center [961, 21] width 21 height 24
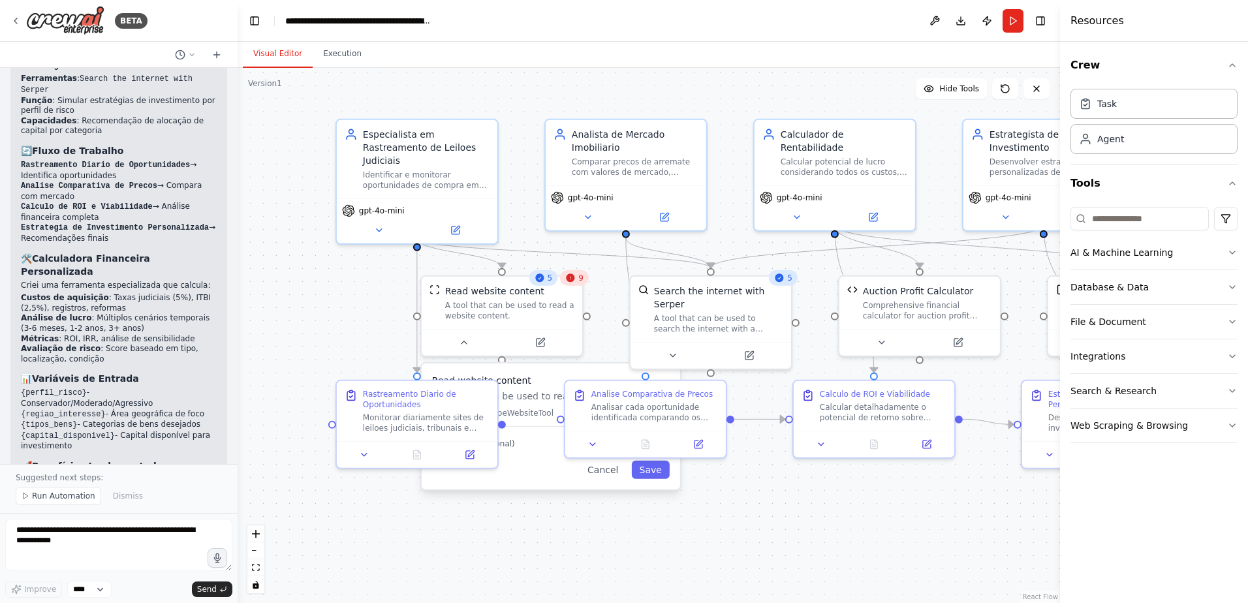
click at [577, 281] on div "9" at bounding box center [574, 278] width 29 height 16
click at [580, 281] on icon at bounding box center [577, 278] width 8 height 8
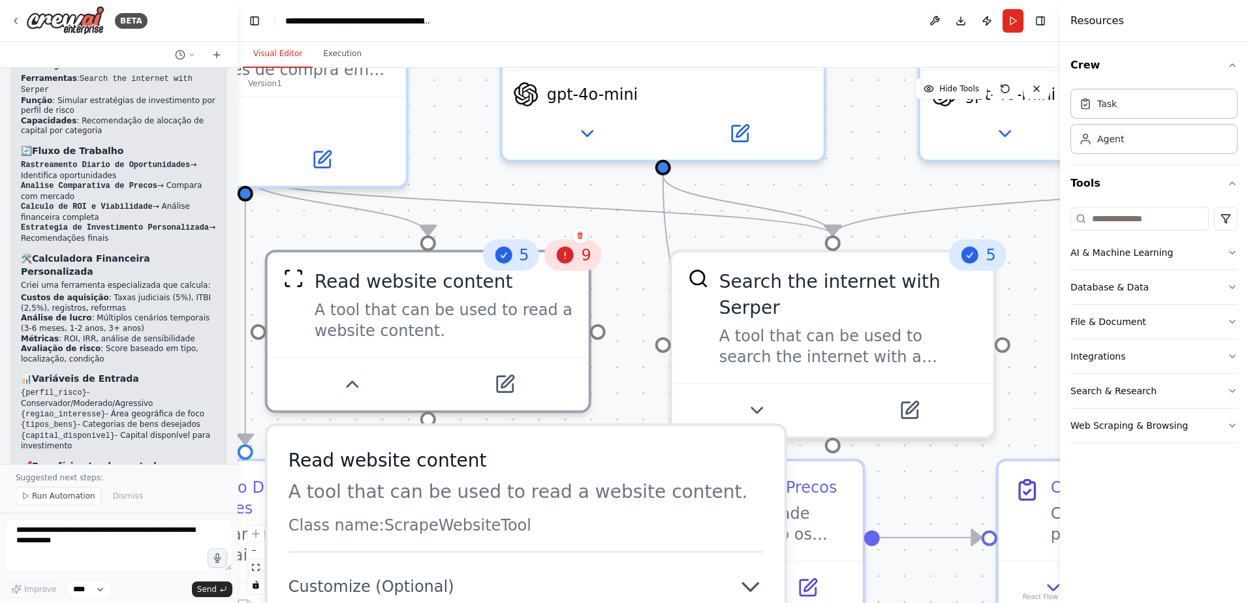
click at [566, 259] on icon at bounding box center [565, 255] width 17 height 17
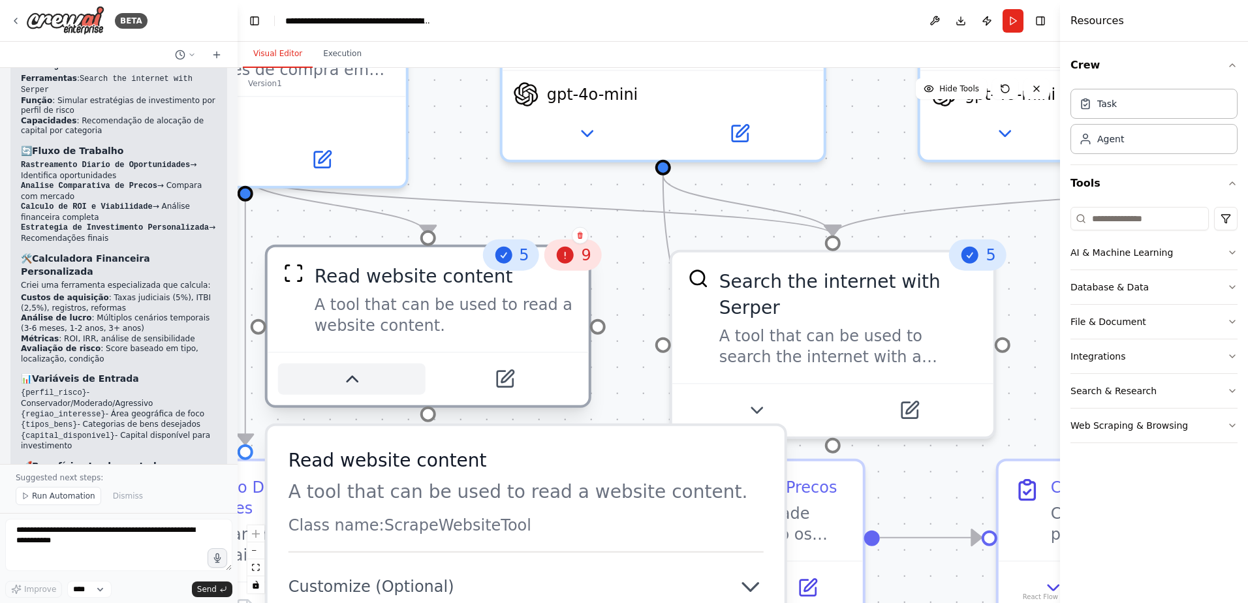
click at [356, 377] on icon at bounding box center [351, 379] width 21 height 21
click at [349, 381] on icon at bounding box center [352, 379] width 10 height 5
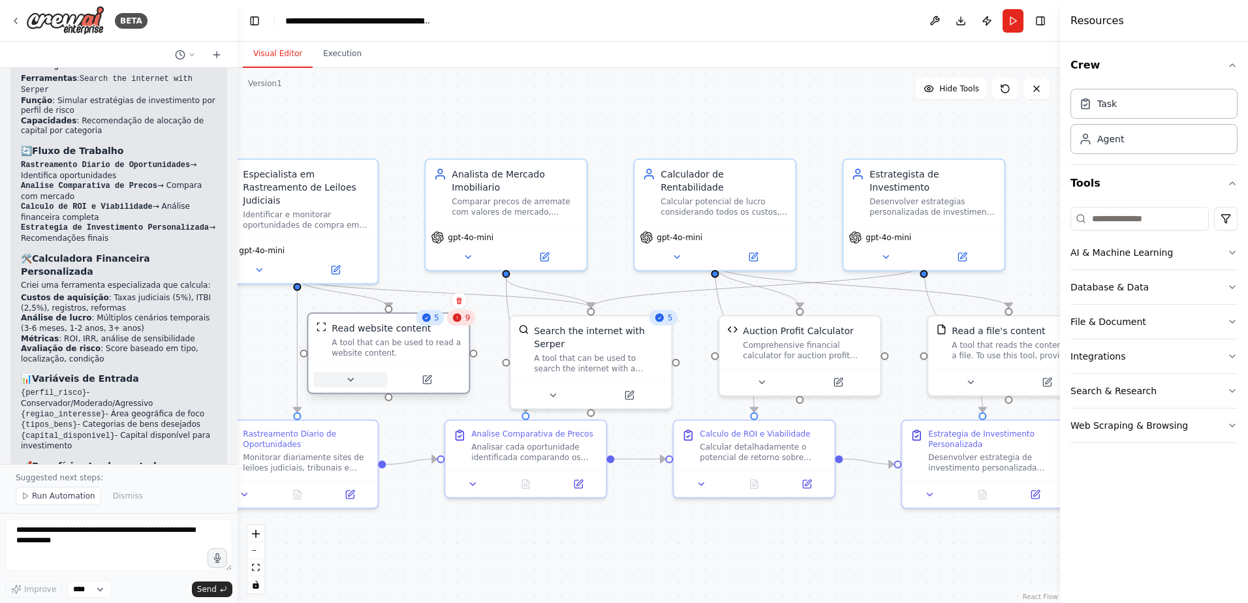
click at [351, 380] on icon at bounding box center [350, 380] width 10 height 10
click at [351, 383] on icon at bounding box center [350, 380] width 10 height 10
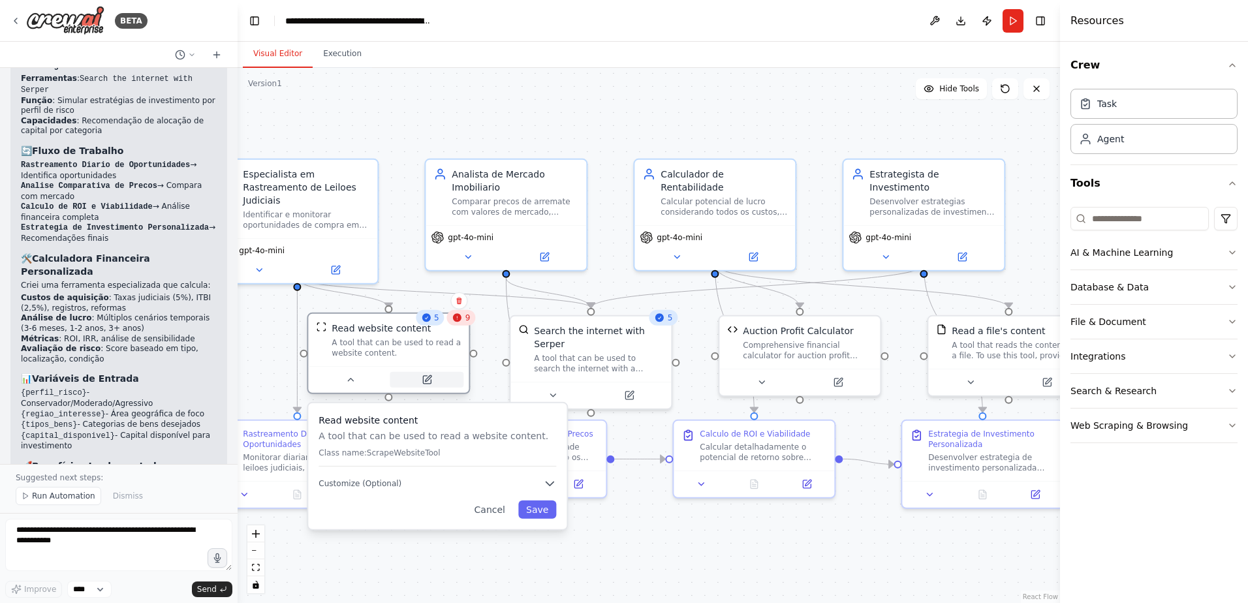
click at [427, 381] on icon at bounding box center [428, 378] width 6 height 6
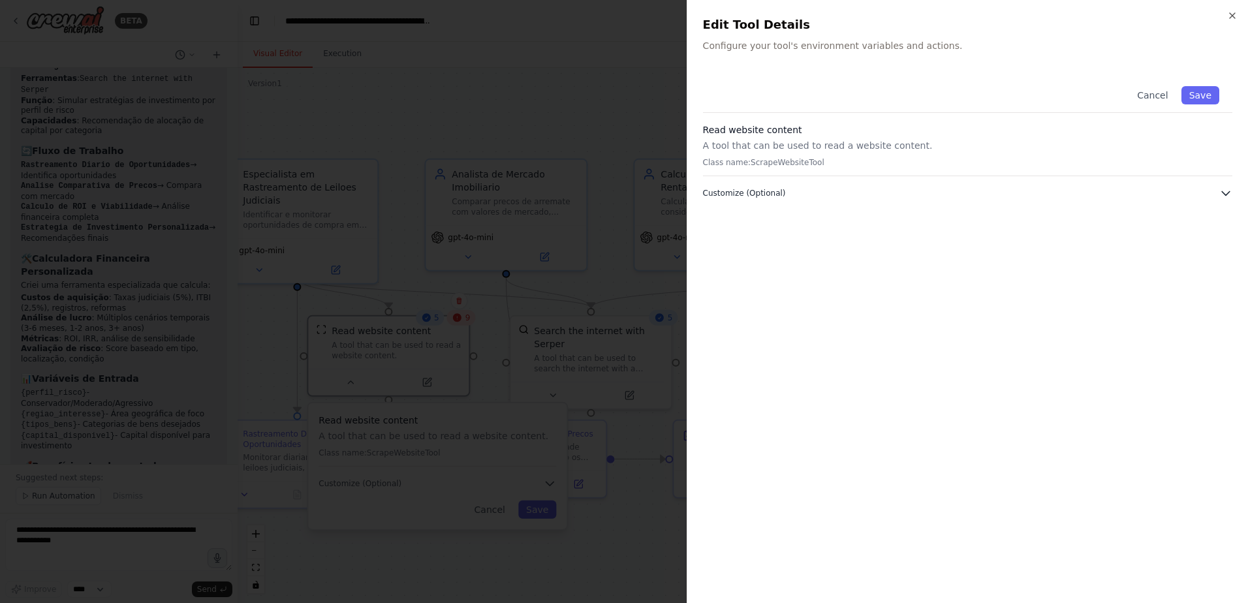
click at [767, 195] on span "Customize (Optional)" at bounding box center [744, 193] width 83 height 10
click at [1237, 12] on icon "button" at bounding box center [1232, 15] width 10 height 10
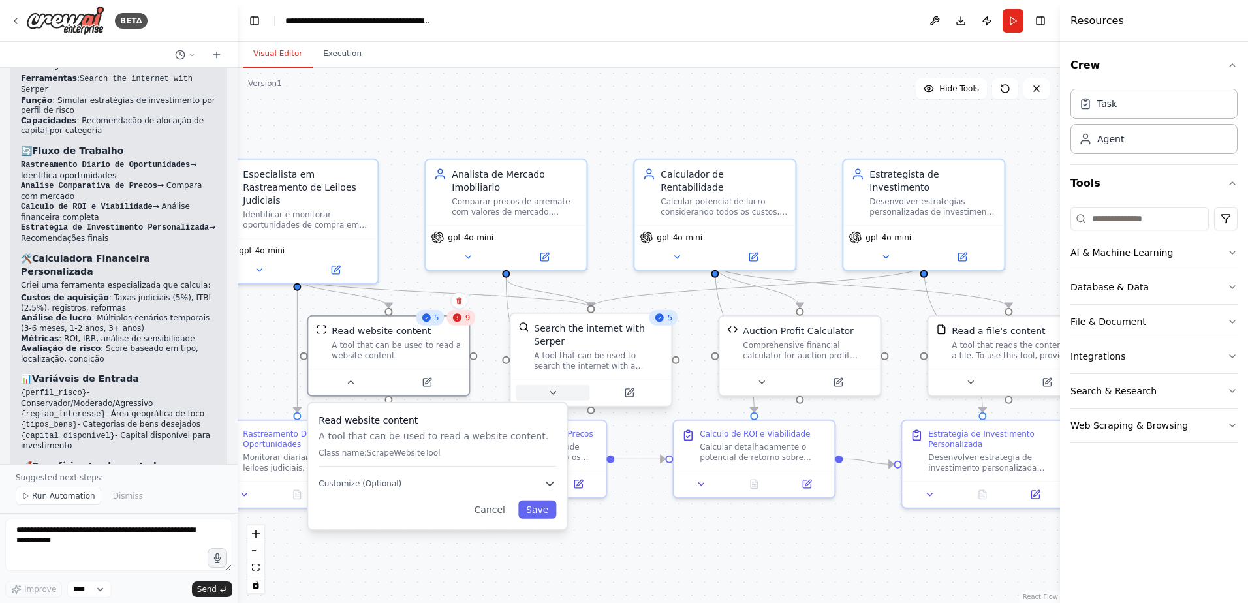
click at [551, 388] on icon at bounding box center [553, 393] width 10 height 10
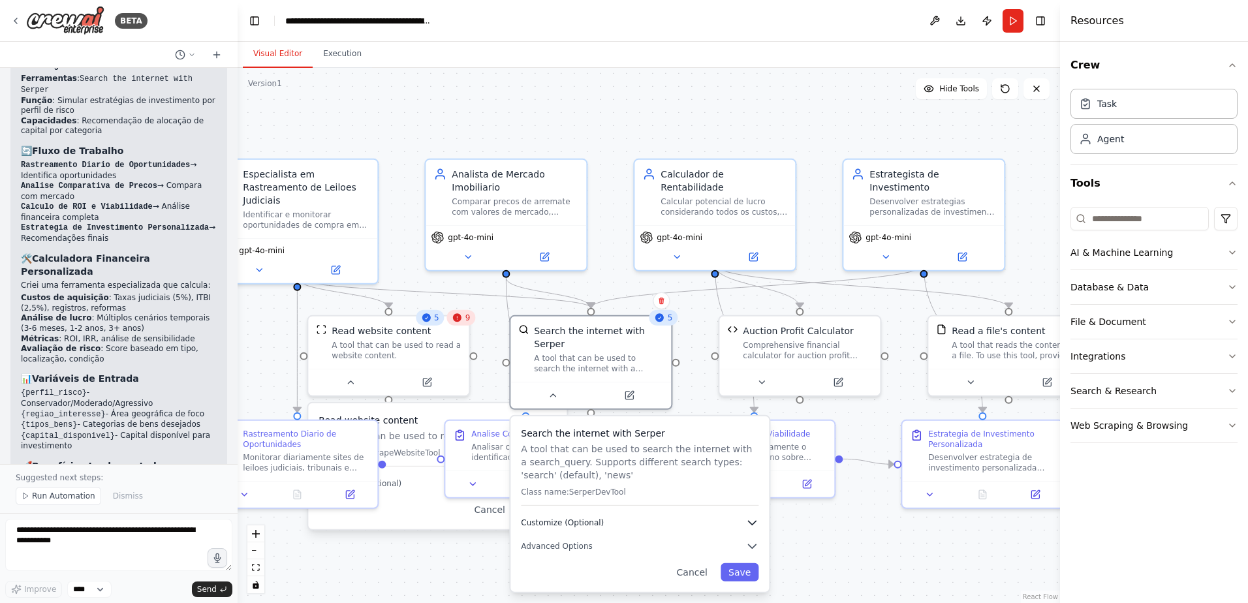
click at [539, 518] on span "Customize (Optional)" at bounding box center [562, 523] width 83 height 10
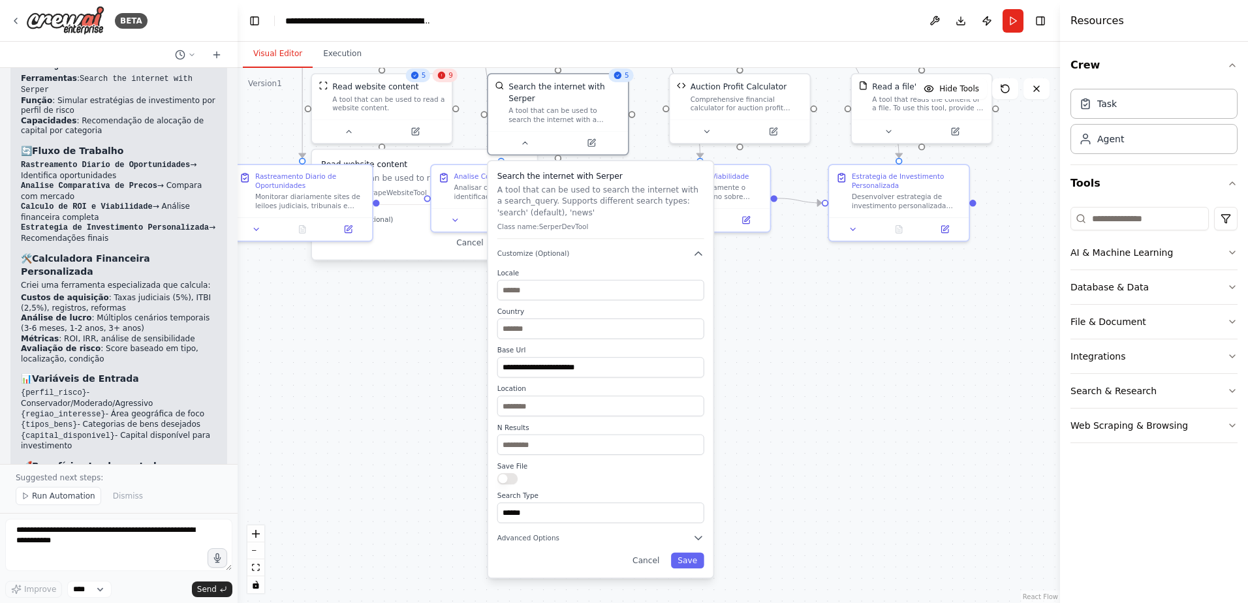
drag, startPoint x: 389, startPoint y: 571, endPoint x: 362, endPoint y: 296, distance: 276.8
click at [362, 296] on div ".deletable-edge-delete-btn { width: 20px; height: 20px; border: 0px solid #ffff…" at bounding box center [649, 335] width 823 height 535
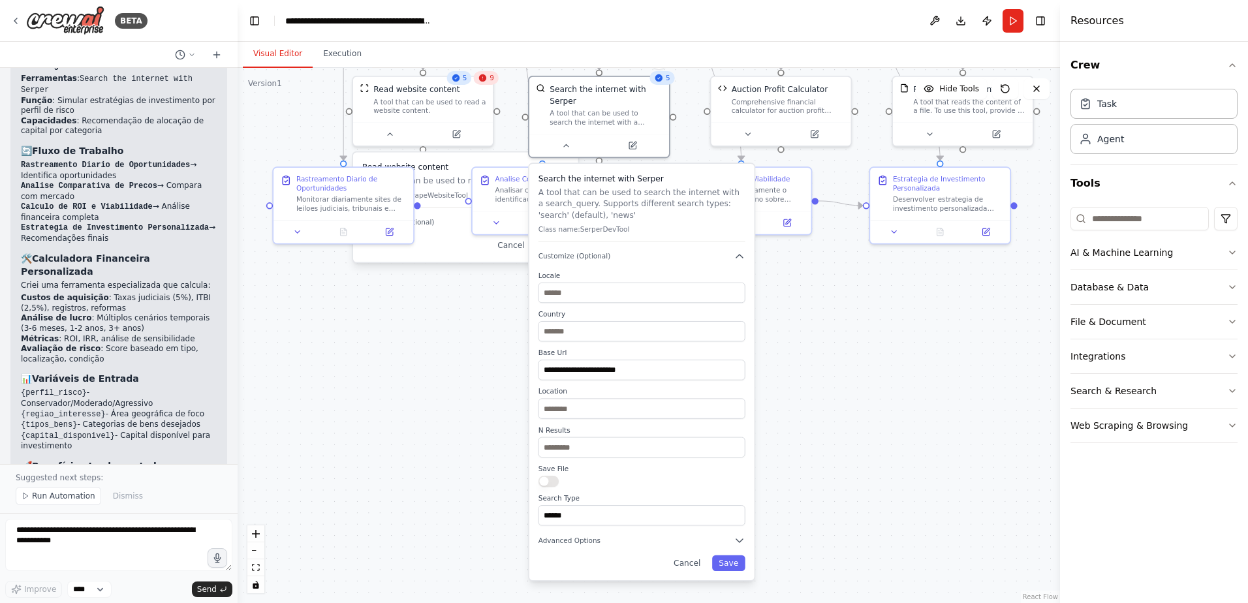
drag, startPoint x: 382, startPoint y: 318, endPoint x: 423, endPoint y: 329, distance: 42.6
click at [423, 329] on div ".deletable-edge-delete-btn { width: 20px; height: 20px; border: 0px solid #ffff…" at bounding box center [649, 335] width 823 height 535
drag, startPoint x: 61, startPoint y: 552, endPoint x: 17, endPoint y: 528, distance: 50.3
click at [17, 528] on textarea at bounding box center [118, 545] width 227 height 52
type textarea "**********"
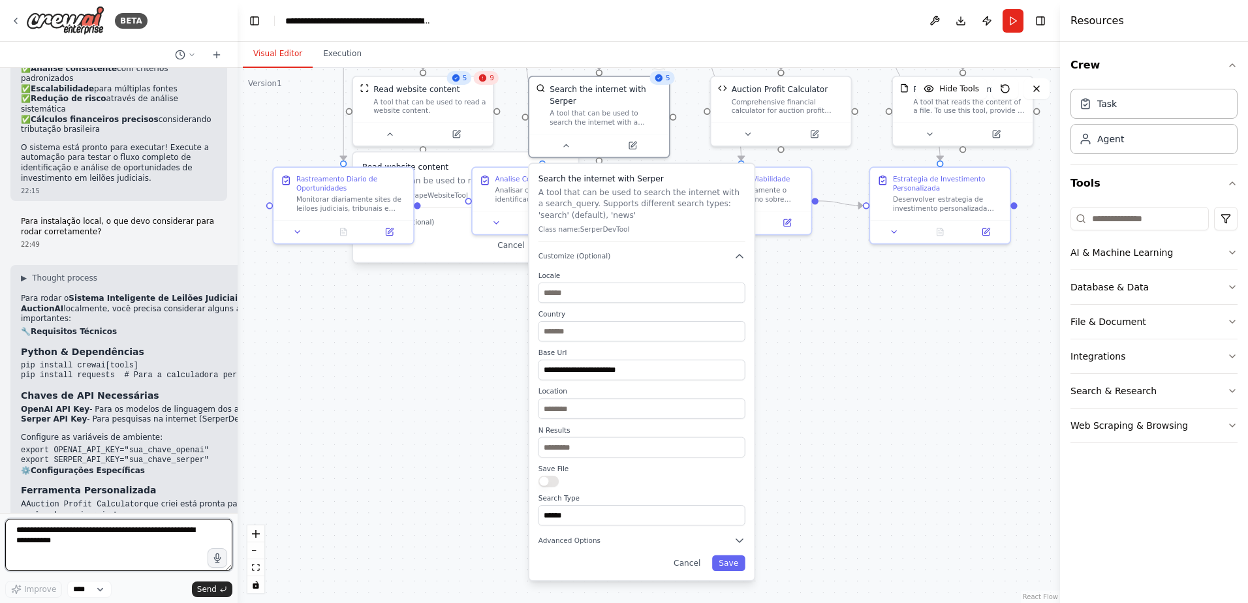
scroll to position [3068, 0]
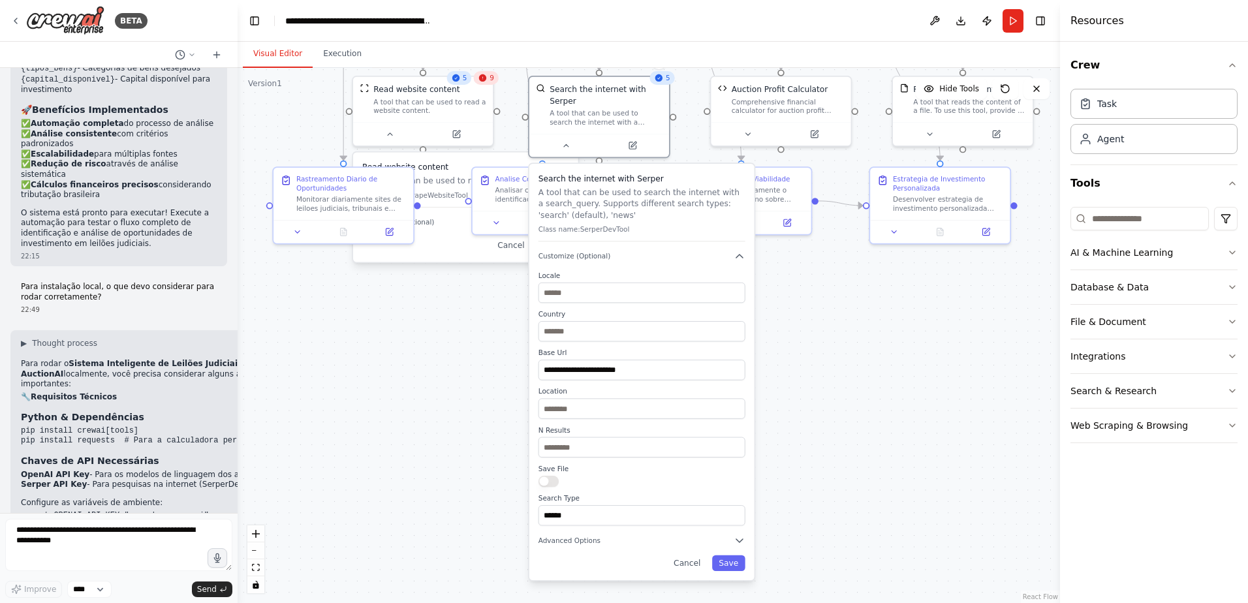
click at [938, 386] on div ".deletable-edge-delete-btn { width: 20px; height: 20px; border: 0px solid #ffff…" at bounding box center [649, 335] width 823 height 535
click at [757, 27] on header "**********" at bounding box center [649, 21] width 823 height 42
click at [1011, 22] on button "Run" at bounding box center [1013, 21] width 21 height 24
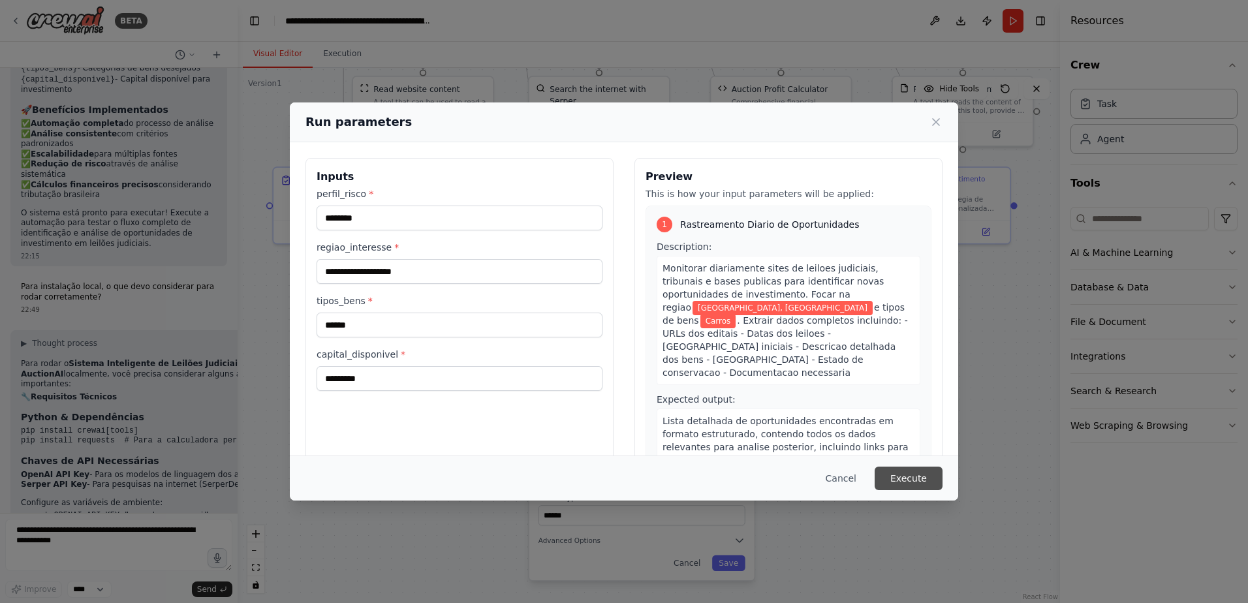
click at [906, 480] on button "Execute" at bounding box center [909, 479] width 68 height 24
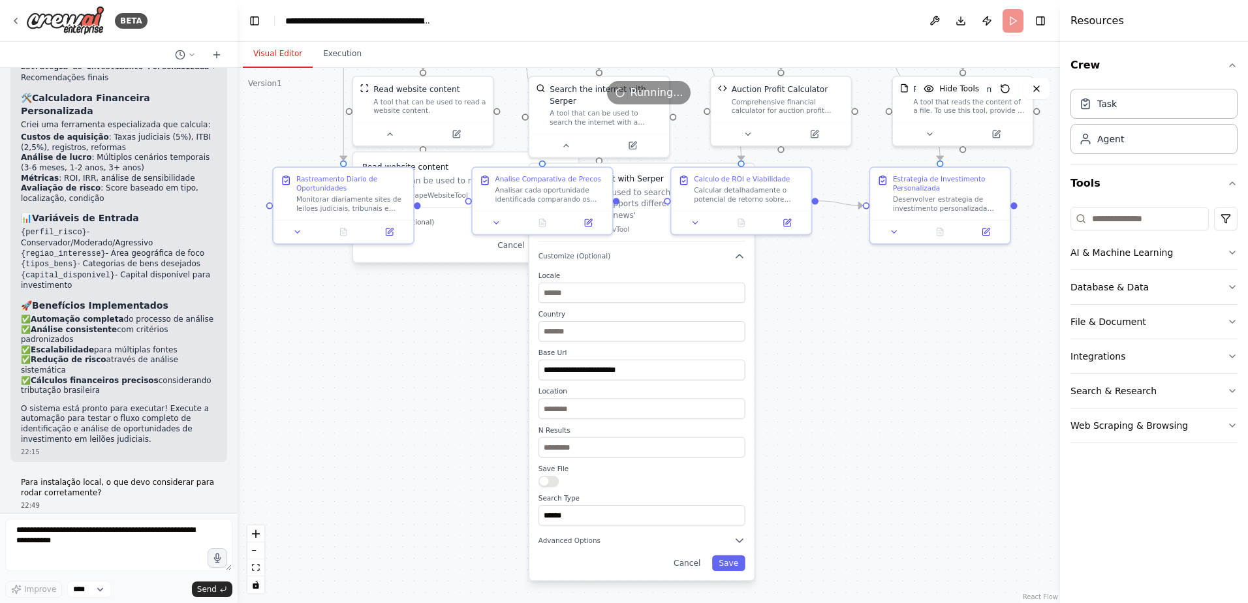
scroll to position [2676, 0]
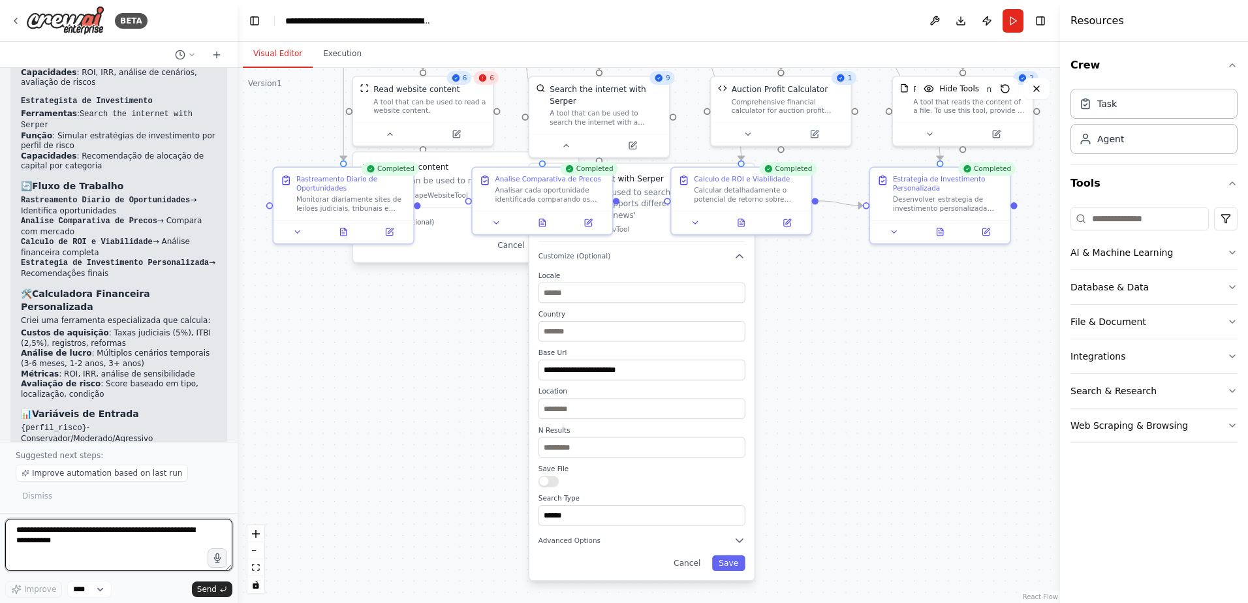
click at [50, 530] on textarea at bounding box center [118, 545] width 227 height 52
type textarea "**********"
click at [207, 593] on span "Send" at bounding box center [207, 589] width 20 height 10
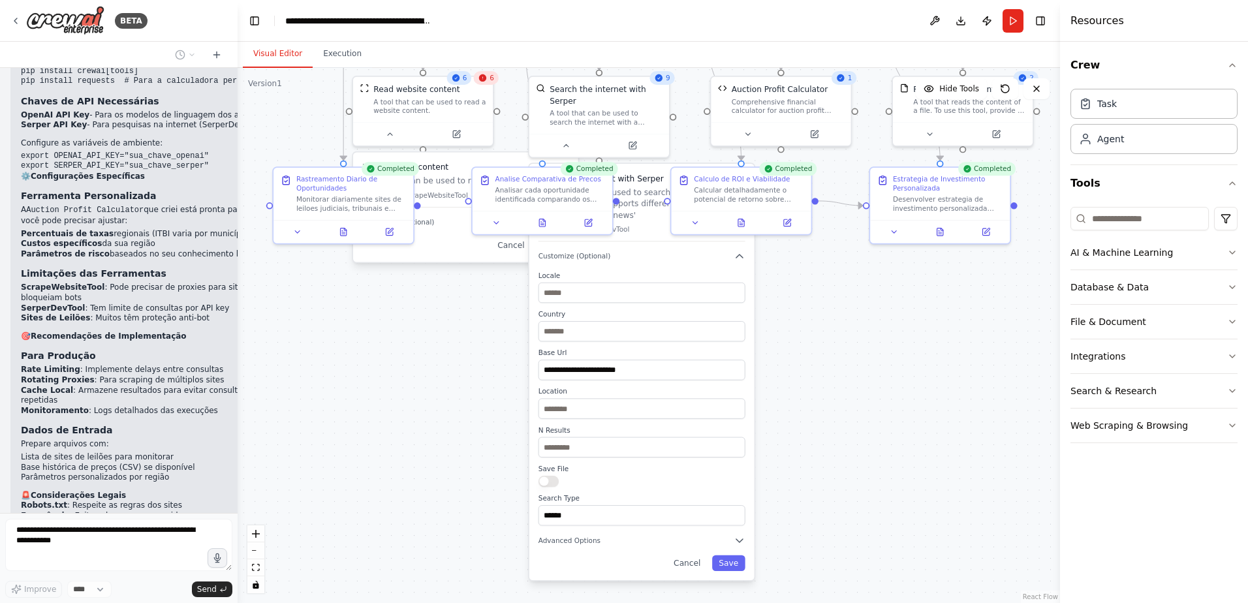
scroll to position [3482, 0]
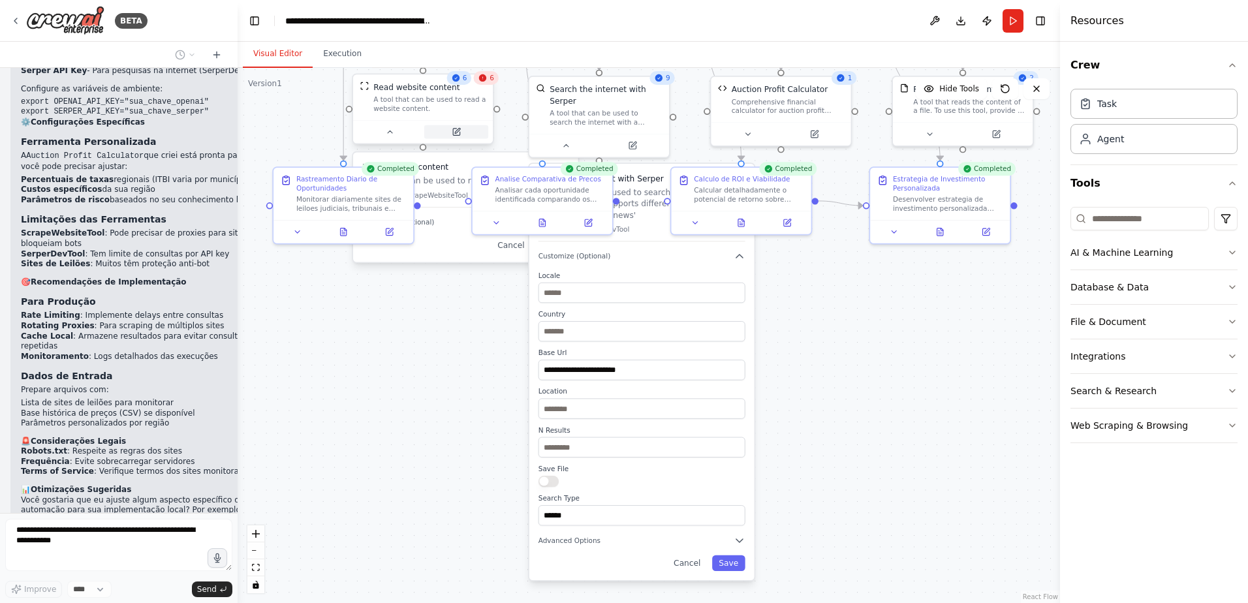
click at [458, 133] on icon at bounding box center [456, 132] width 7 height 7
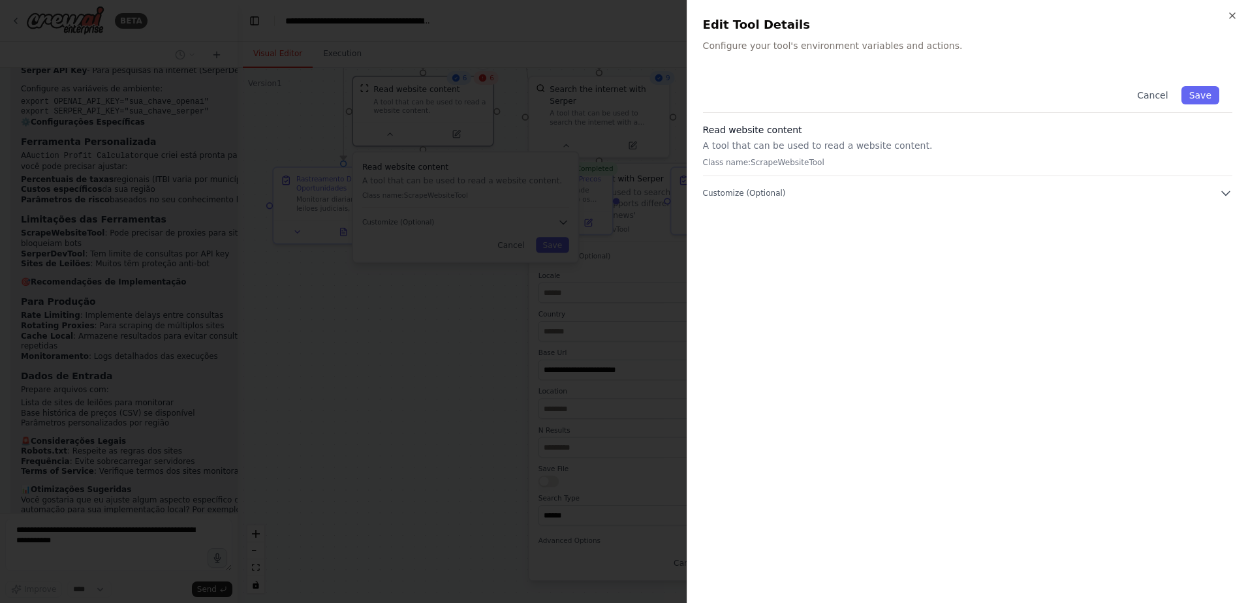
click at [873, 326] on div "Cancel Save Read website content A tool that can be used to read a website cont…" at bounding box center [968, 330] width 530 height 515
click at [735, 192] on span "Customize (Optional)" at bounding box center [744, 193] width 83 height 10
click at [440, 353] on div at bounding box center [624, 301] width 1248 height 603
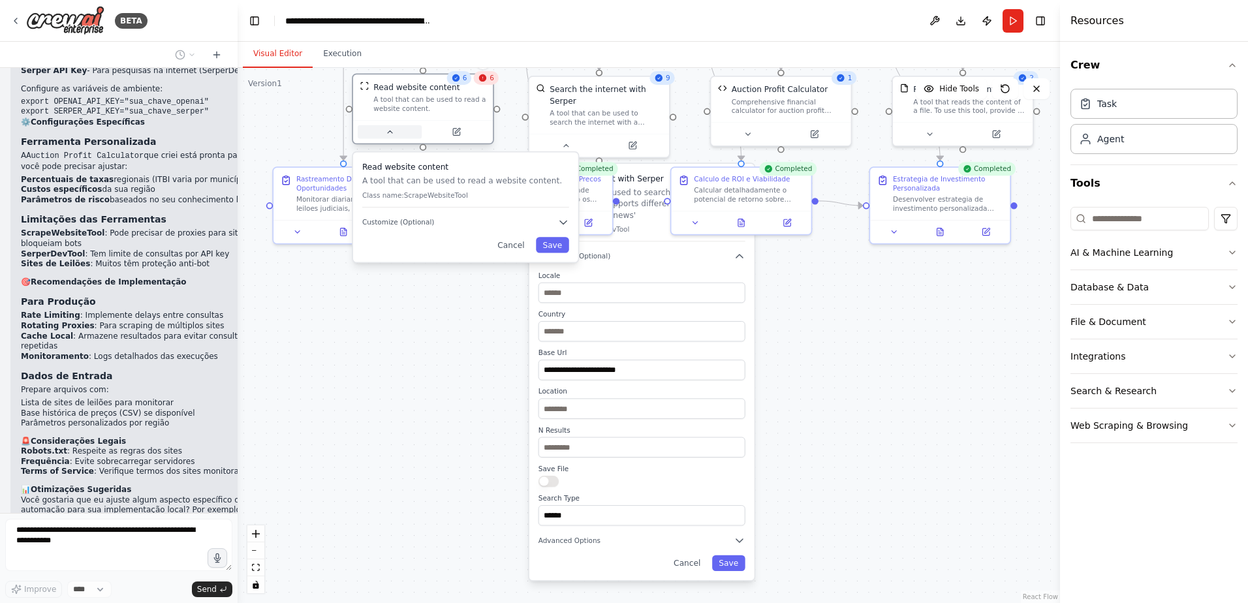
click at [393, 135] on icon at bounding box center [389, 131] width 9 height 9
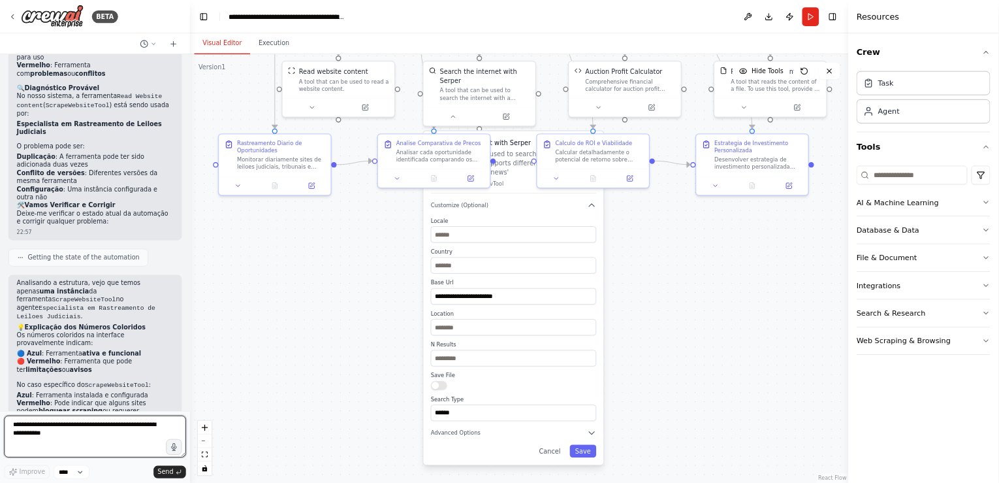
scroll to position [4201, 0]
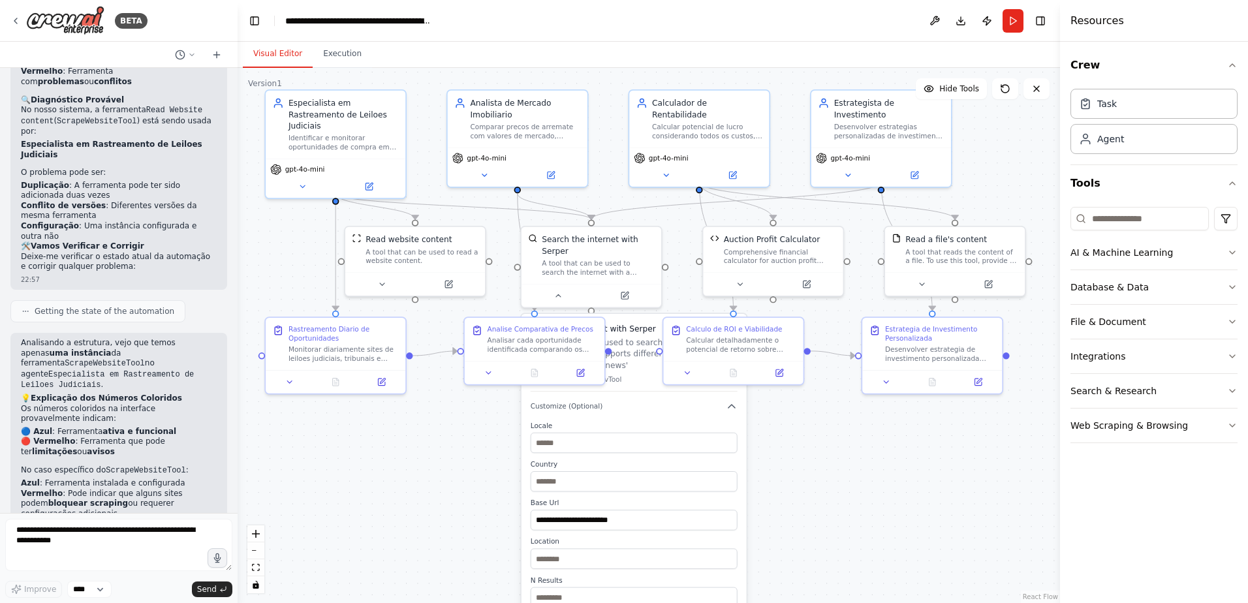
drag, startPoint x: 402, startPoint y: 326, endPoint x: 394, endPoint y: 476, distance: 150.4
click at [394, 476] on div ".deletable-edge-delete-btn { width: 20px; height: 20px; border: 0px solid #ffff…" at bounding box center [649, 335] width 823 height 535
click at [1016, 18] on button "Run" at bounding box center [1013, 21] width 21 height 24
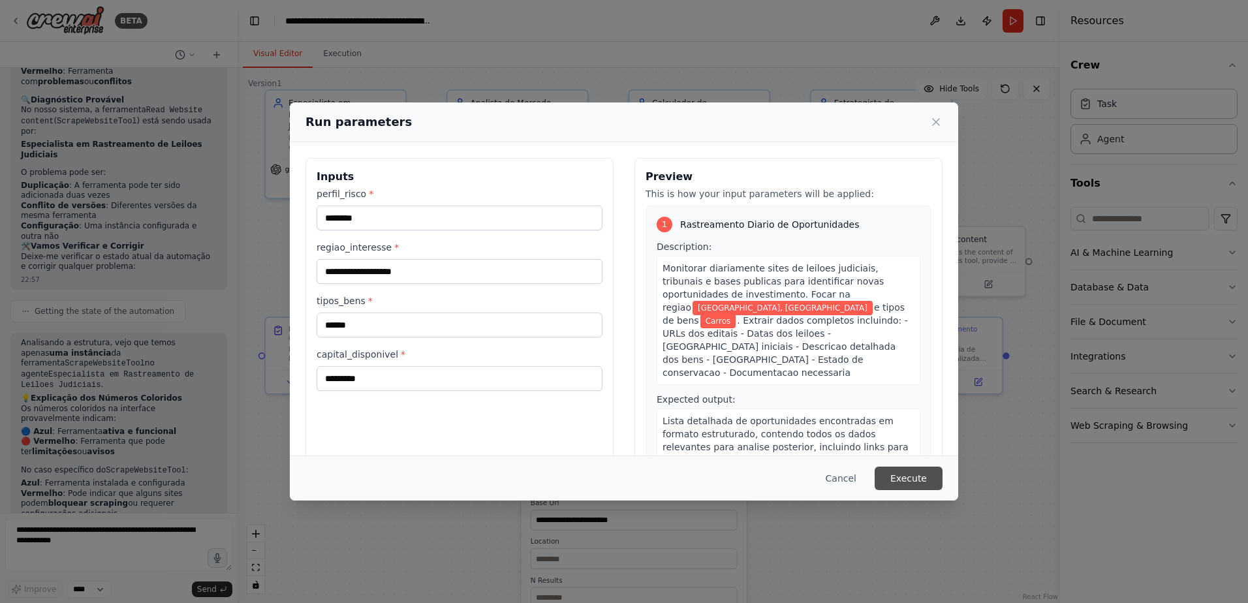
click at [913, 475] on button "Execute" at bounding box center [909, 479] width 68 height 24
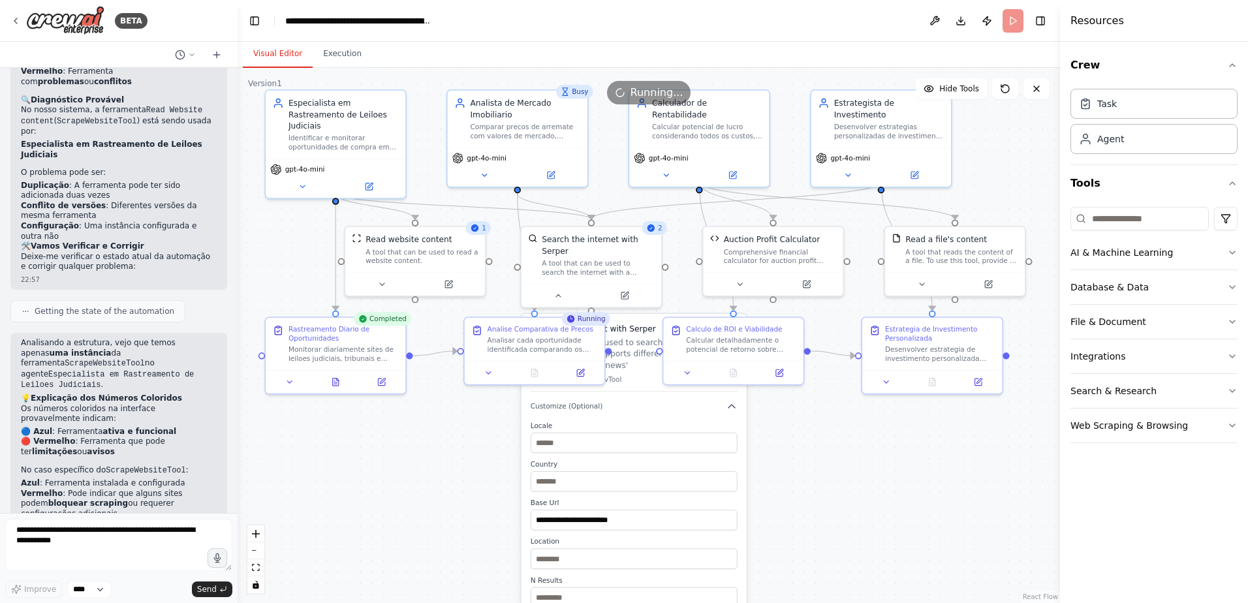
click at [446, 463] on div ".deletable-edge-delete-btn { width: 20px; height: 20px; border: 0px solid #ffff…" at bounding box center [649, 335] width 823 height 535
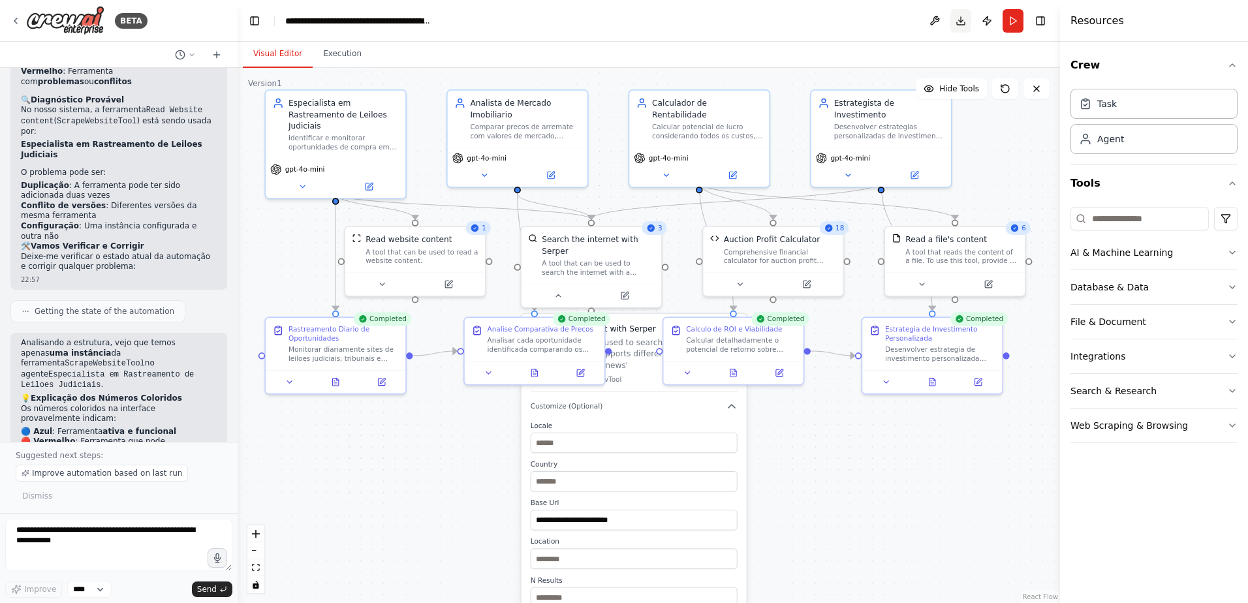
click at [959, 20] on button "Download" at bounding box center [961, 21] width 21 height 24
click at [960, 21] on button "Download" at bounding box center [961, 21] width 21 height 24
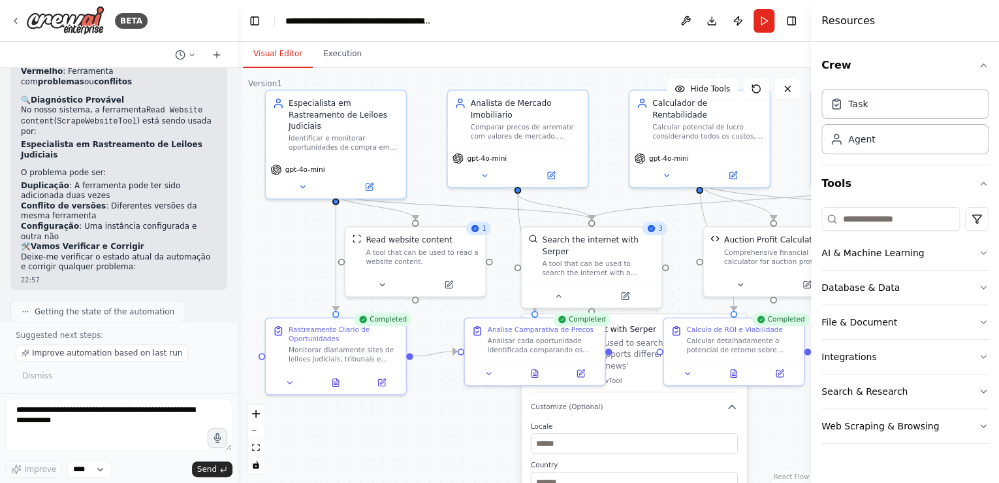
scroll to position [4200, 0]
click at [709, 18] on button "Download" at bounding box center [711, 21] width 21 height 24
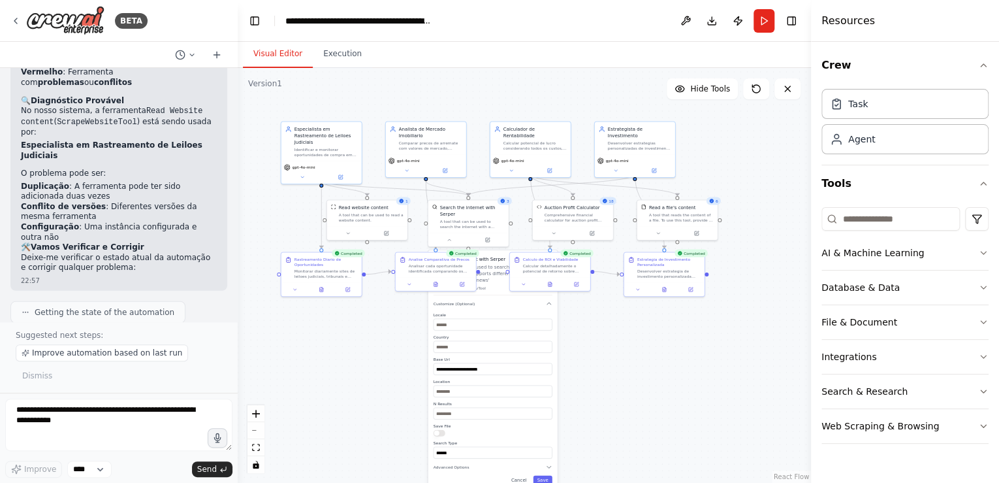
drag, startPoint x: 590, startPoint y: 88, endPoint x: 442, endPoint y: 76, distance: 148.7
click at [442, 76] on div ".deletable-edge-delete-btn { width: 20px; height: 20px; border: 0px solid #ffff…" at bounding box center [524, 275] width 573 height 415
click at [585, 363] on div ".deletable-edge-delete-btn { width: 20px; height: 20px; border: 0px solid #ffff…" at bounding box center [524, 275] width 573 height 415
click at [520, 475] on button "Cancel" at bounding box center [519, 479] width 24 height 9
click at [712, 20] on button "Download" at bounding box center [711, 21] width 21 height 24
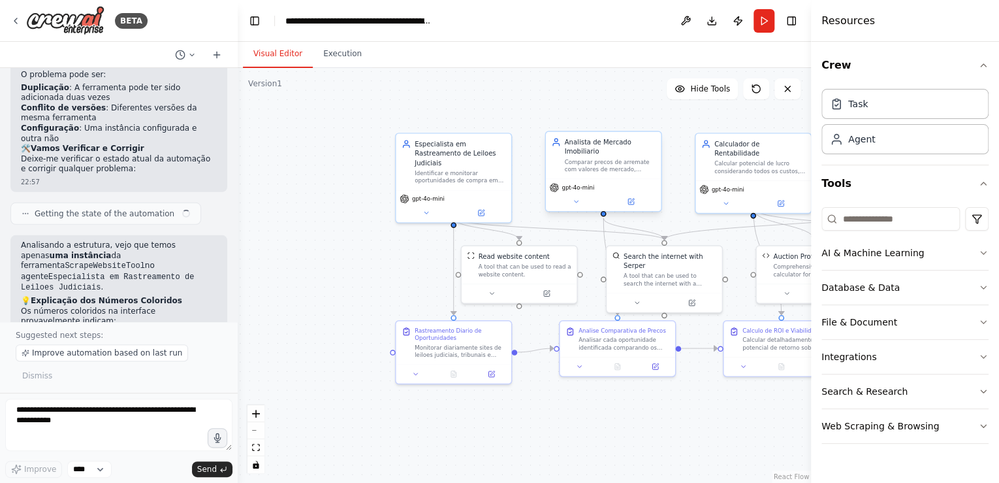
scroll to position [4309, 0]
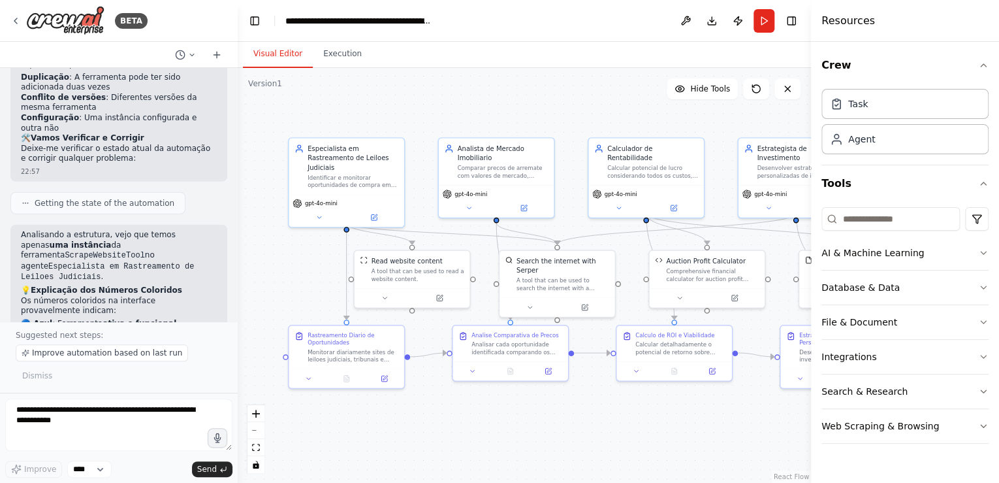
drag, startPoint x: 515, startPoint y: 94, endPoint x: 408, endPoint y: 99, distance: 107.2
click at [408, 99] on div ".deletable-edge-delete-btn { width: 20px; height: 20px; border: 0px solid #ffff…" at bounding box center [524, 275] width 573 height 415
click at [760, 23] on button "Run" at bounding box center [763, 21] width 21 height 24
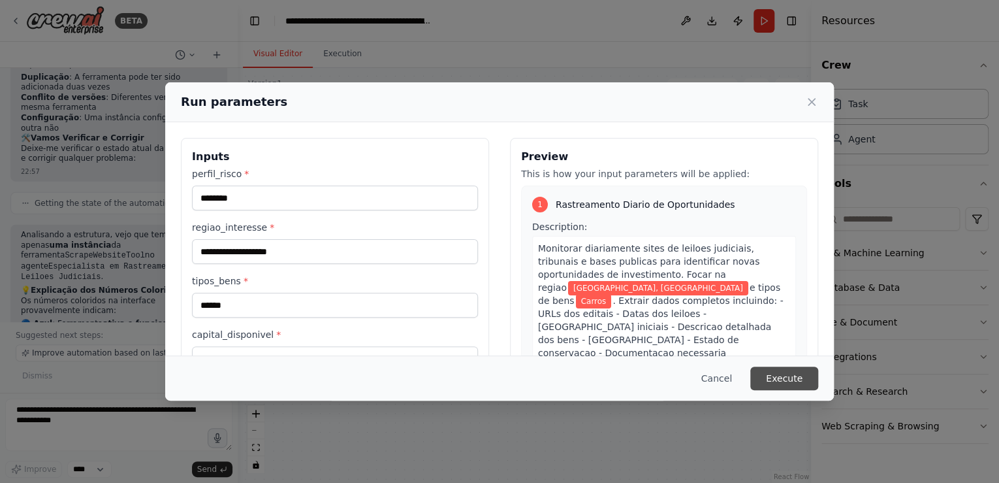
click at [772, 379] on button "Execute" at bounding box center [784, 378] width 68 height 24
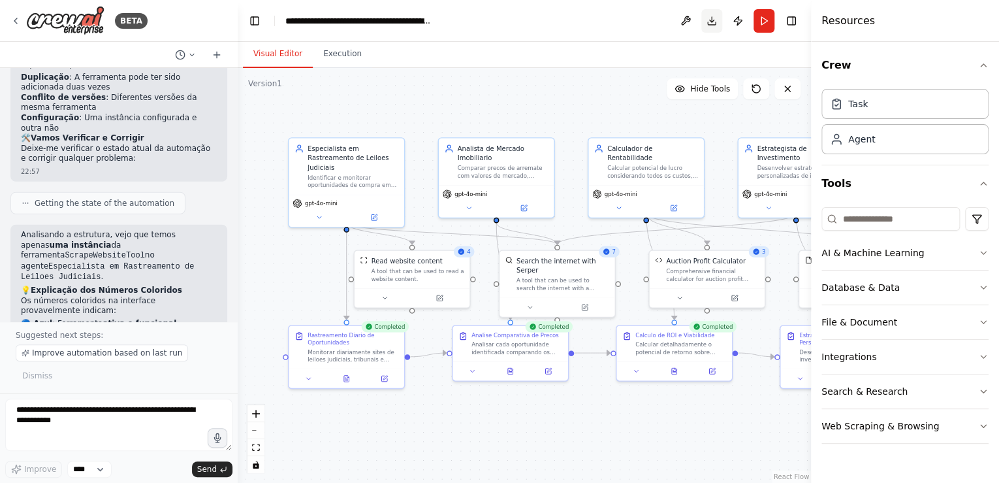
click at [712, 18] on button "Download" at bounding box center [711, 21] width 21 height 24
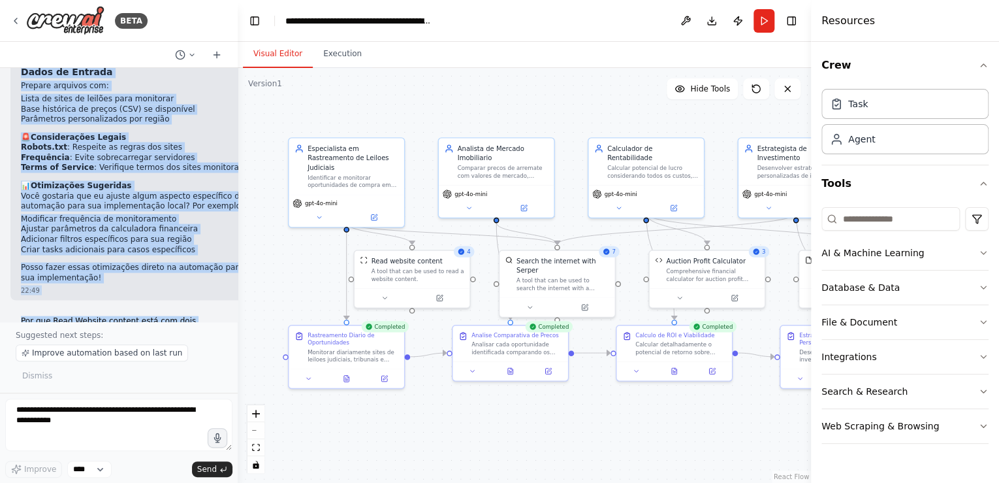
scroll to position [3630, 0]
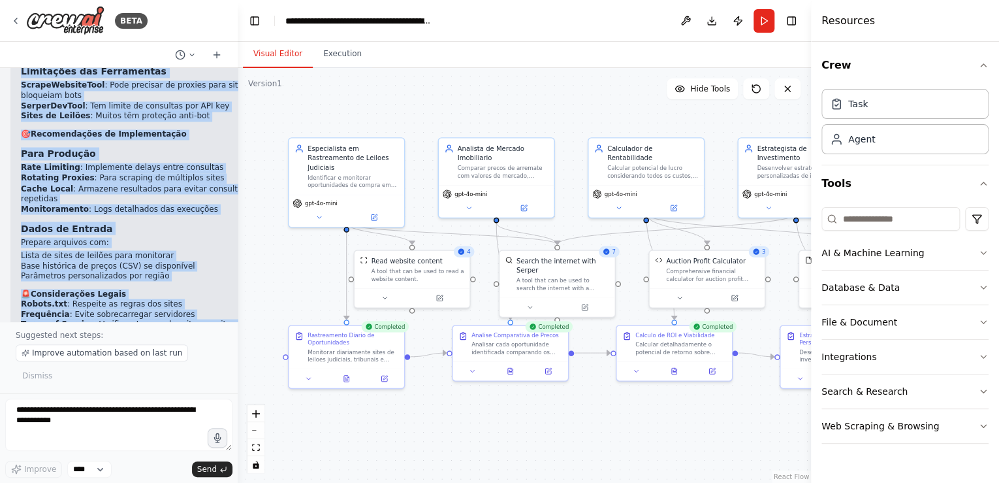
drag, startPoint x: 24, startPoint y: 132, endPoint x: 97, endPoint y: 204, distance: 103.0
click at [97, 204] on div "22:12 ▶ Thought process Vou criar a estrutura completa do projeto de leilões ju…" at bounding box center [119, 194] width 238 height 253
copy div "✅ Sistema Inteligente de Leilões Judiciais - AuctionAI Criado! Criei um sistema…"
click at [479, 101] on div ".deletable-edge-delete-btn { width: 20px; height: 20px; border: 0px solid #ffff…" at bounding box center [524, 275] width 573 height 415
